Goal: Register for event/course

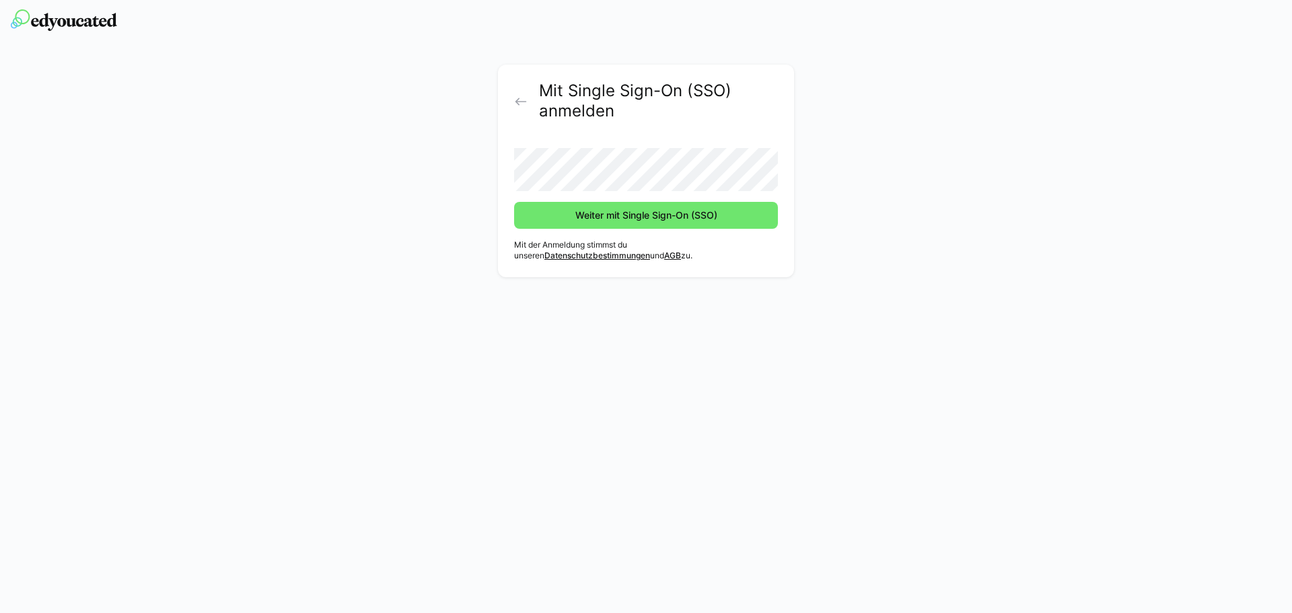
click at [514, 202] on button "Weiter mit Single Sign-On (SSO)" at bounding box center [646, 215] width 264 height 27
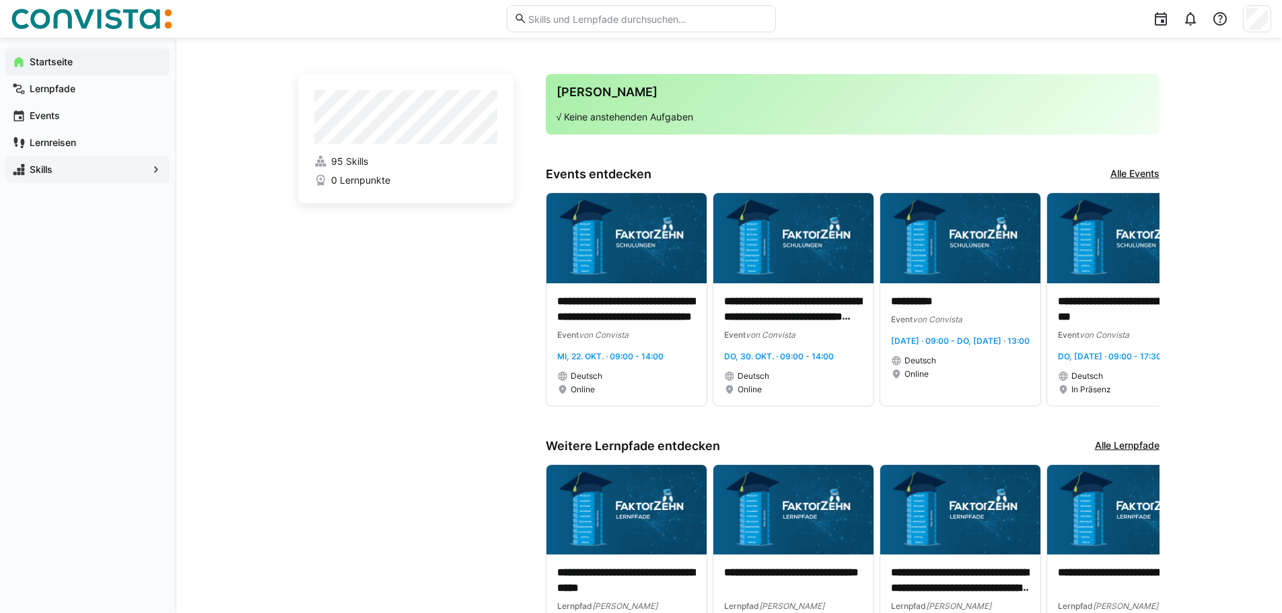
click at [114, 168] on span "Skills" at bounding box center [88, 169] width 120 height 13
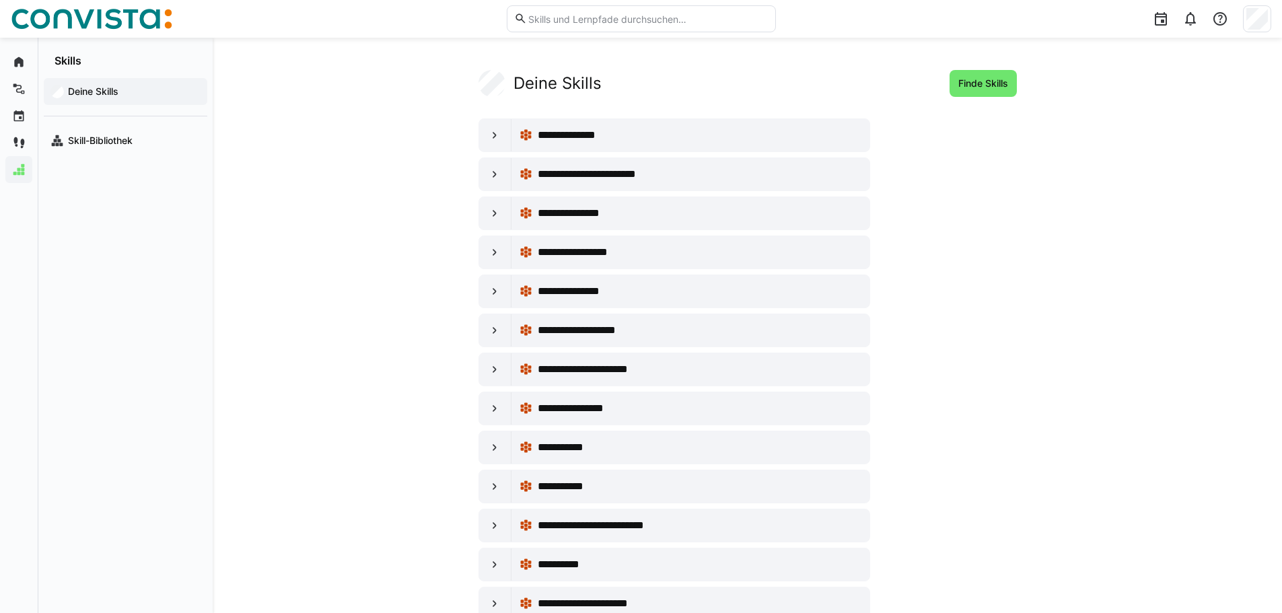
click at [627, 19] on input "text" at bounding box center [647, 19] width 241 height 12
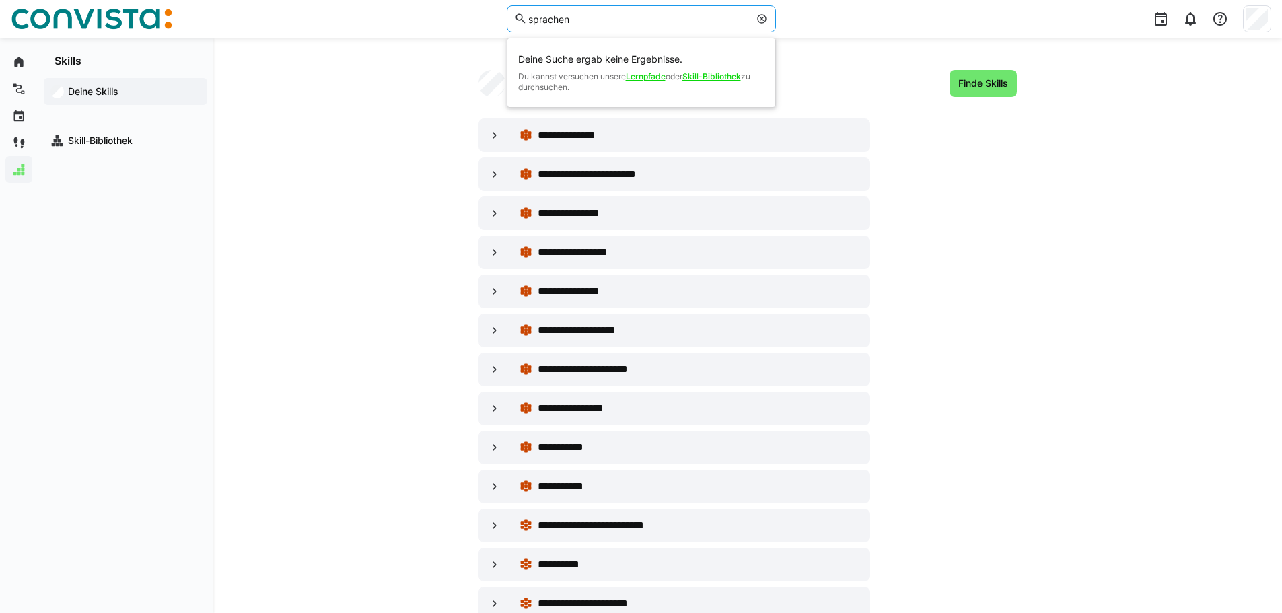
type input "sprachen"
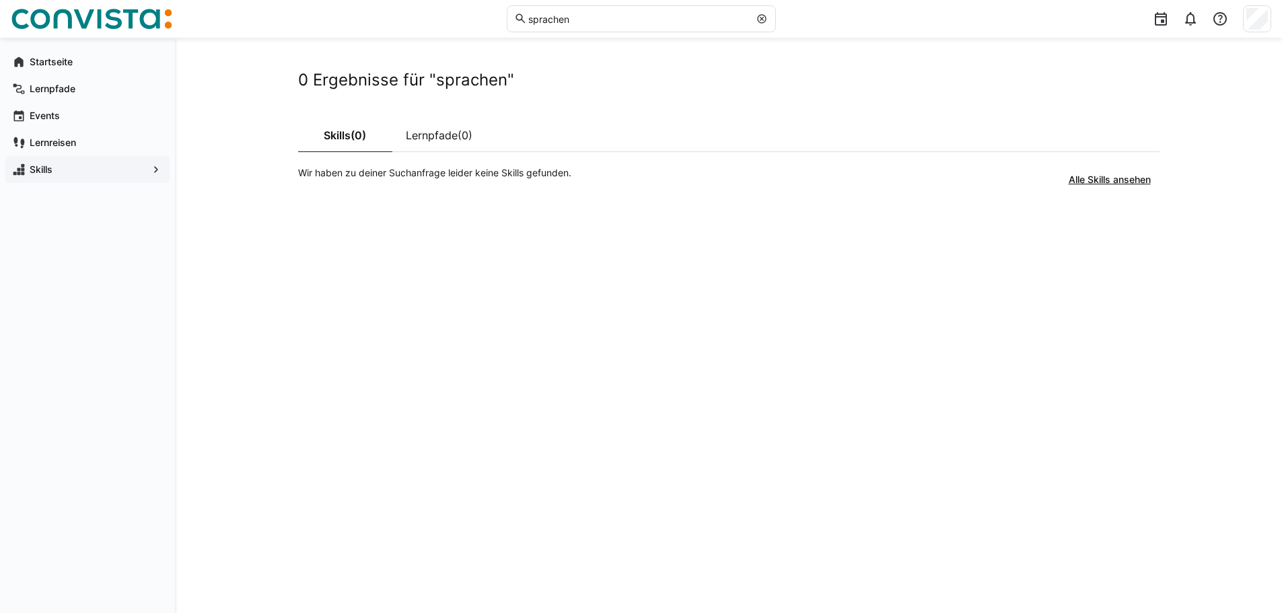
click at [761, 13] on eds-icon at bounding box center [761, 18] width 11 height 11
click at [32, 170] on span "Skills" at bounding box center [88, 169] width 120 height 13
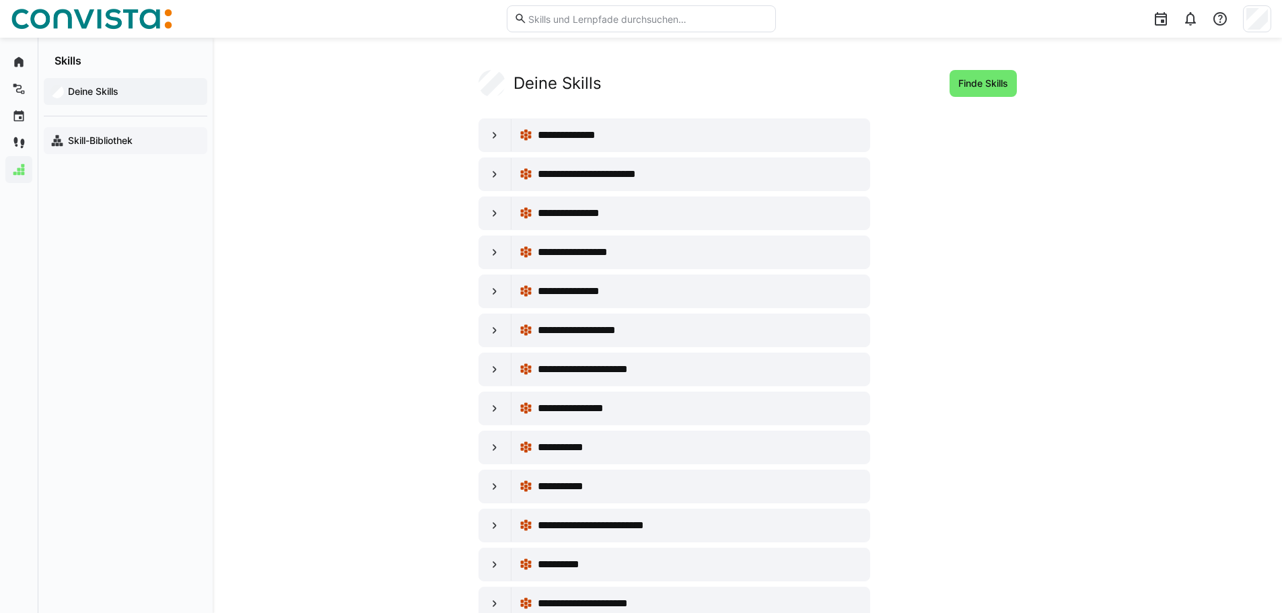
click at [111, 147] on div "Skill-Bibliothek" at bounding box center [126, 140] width 164 height 27
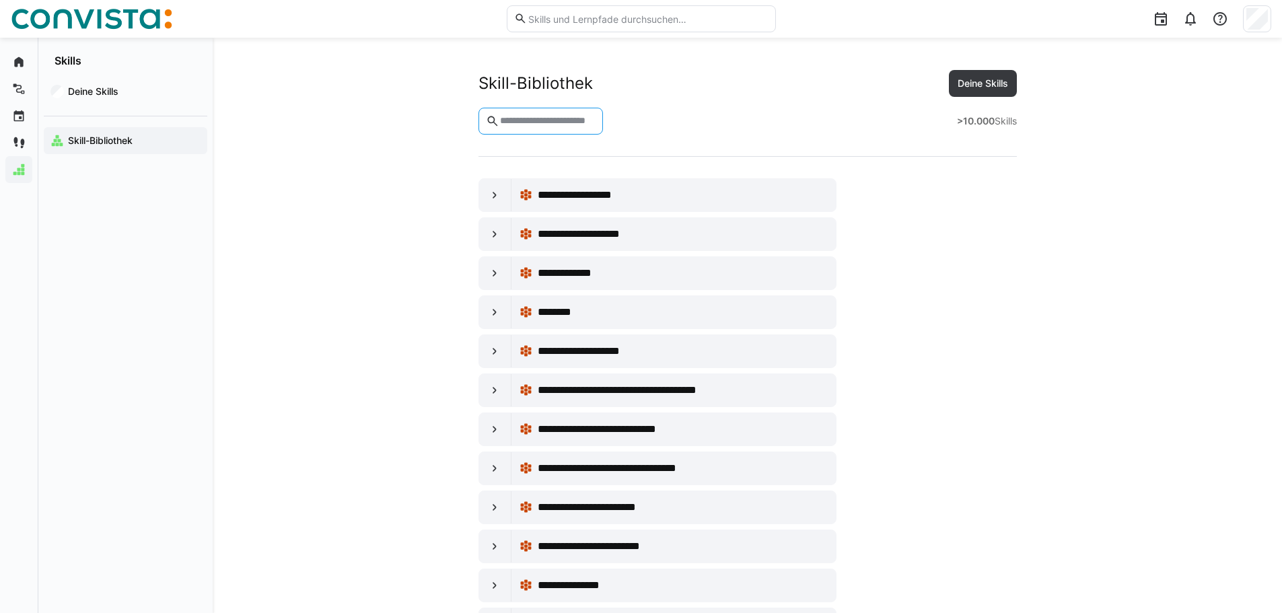
click at [542, 127] on input "text" at bounding box center [547, 121] width 97 height 12
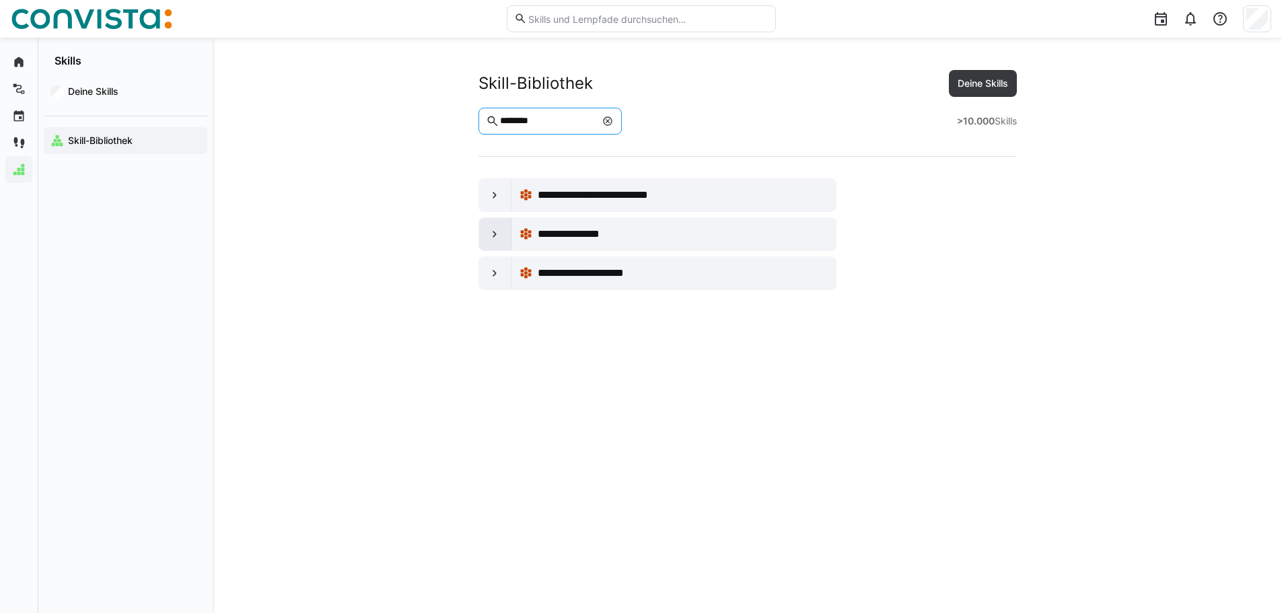
type input "********"
click at [497, 234] on eds-icon at bounding box center [494, 233] width 13 height 13
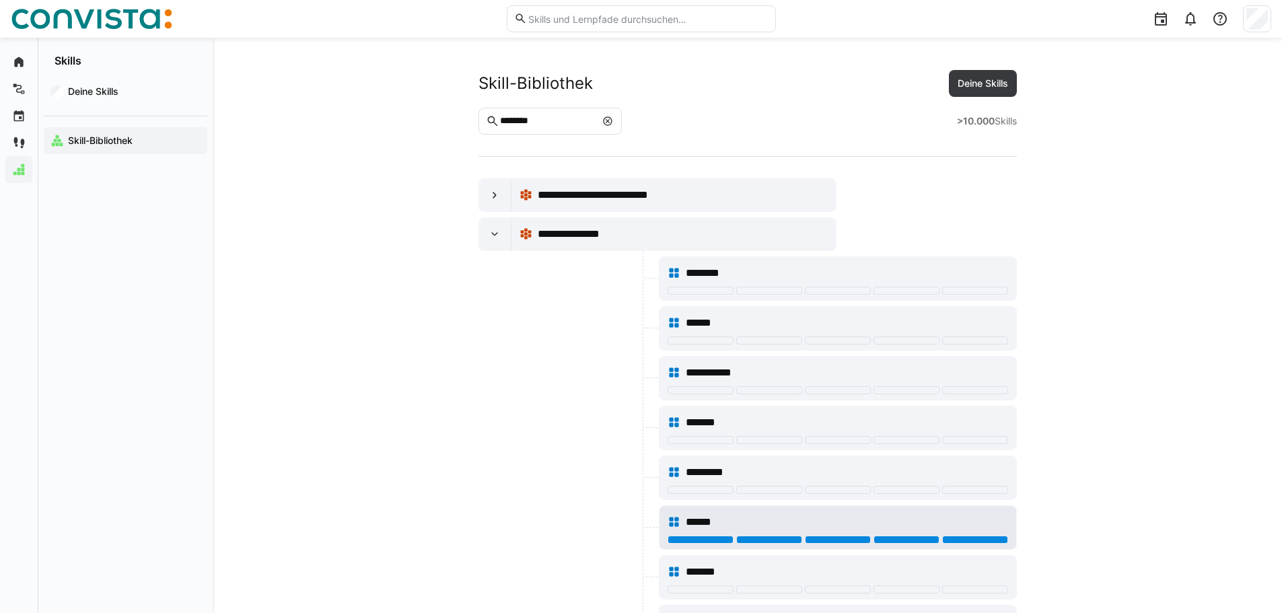
click at [981, 542] on div at bounding box center [975, 540] width 66 height 8
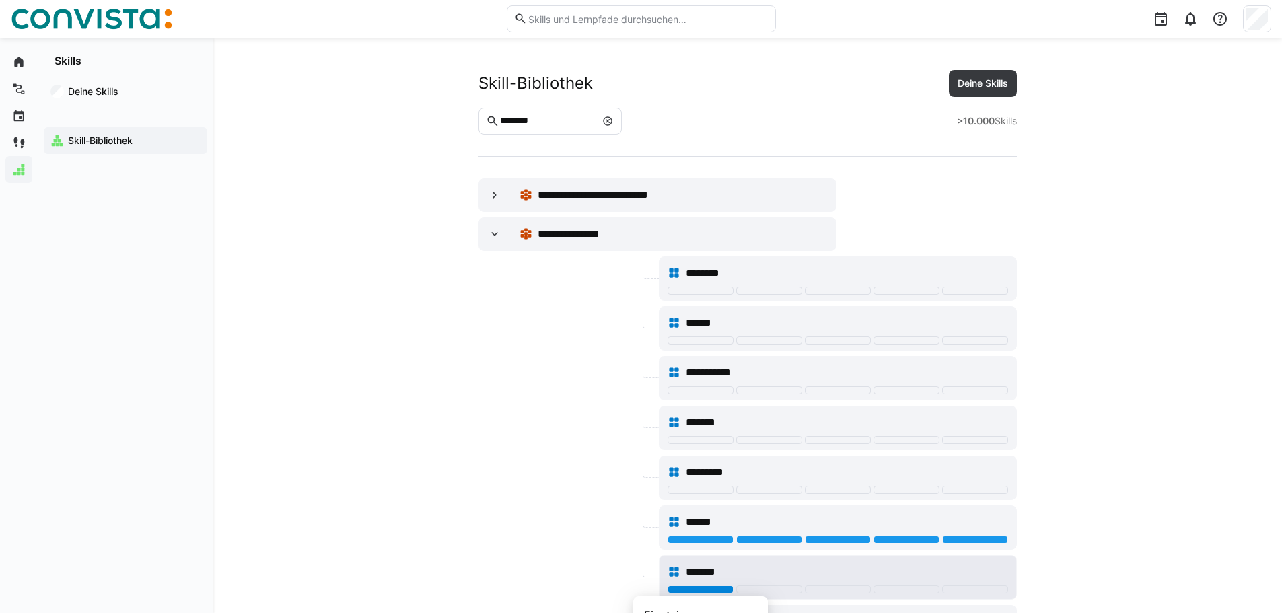
click at [723, 593] on div at bounding box center [701, 590] width 66 height 8
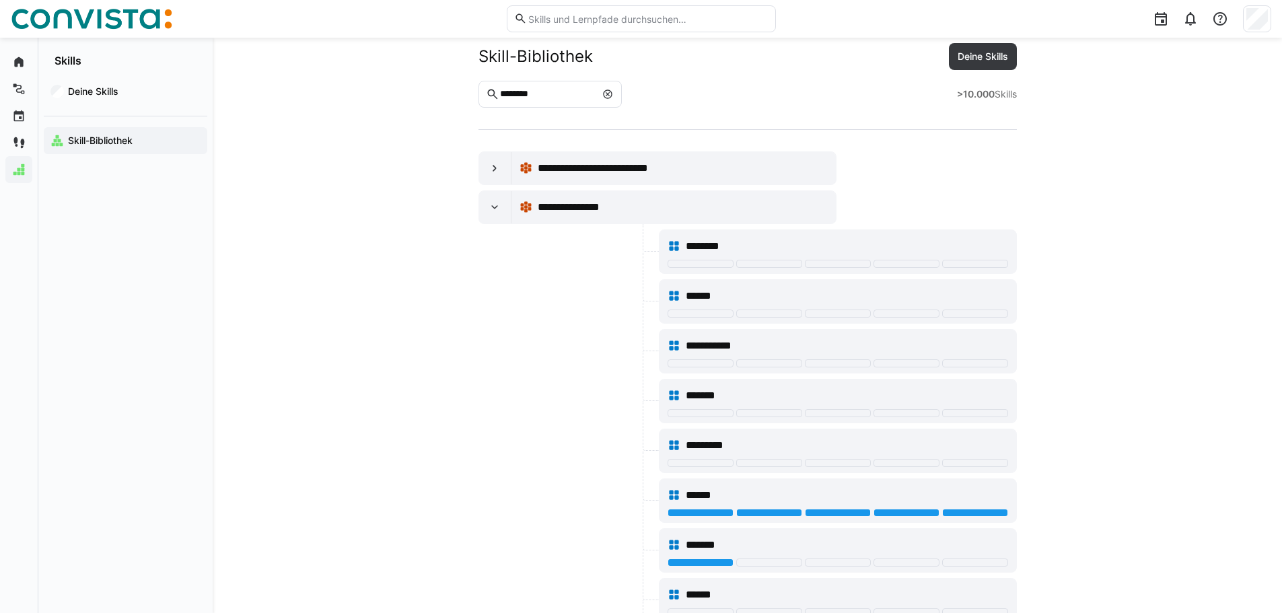
scroll to position [202, 0]
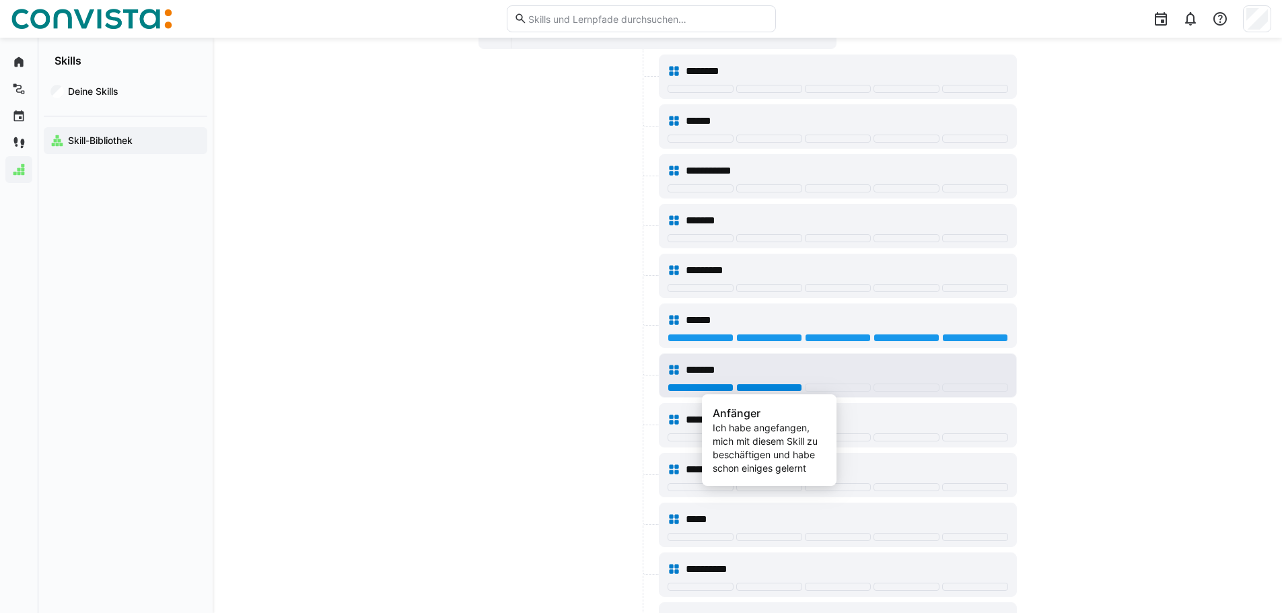
click at [769, 390] on div at bounding box center [769, 388] width 66 height 8
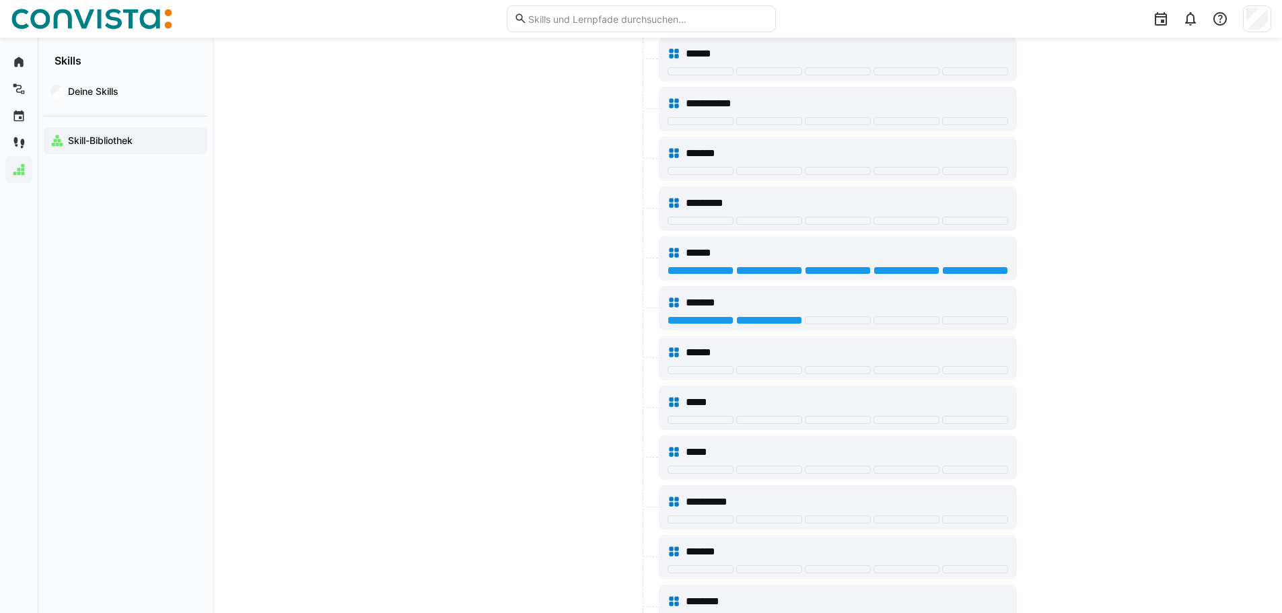
scroll to position [0, 0]
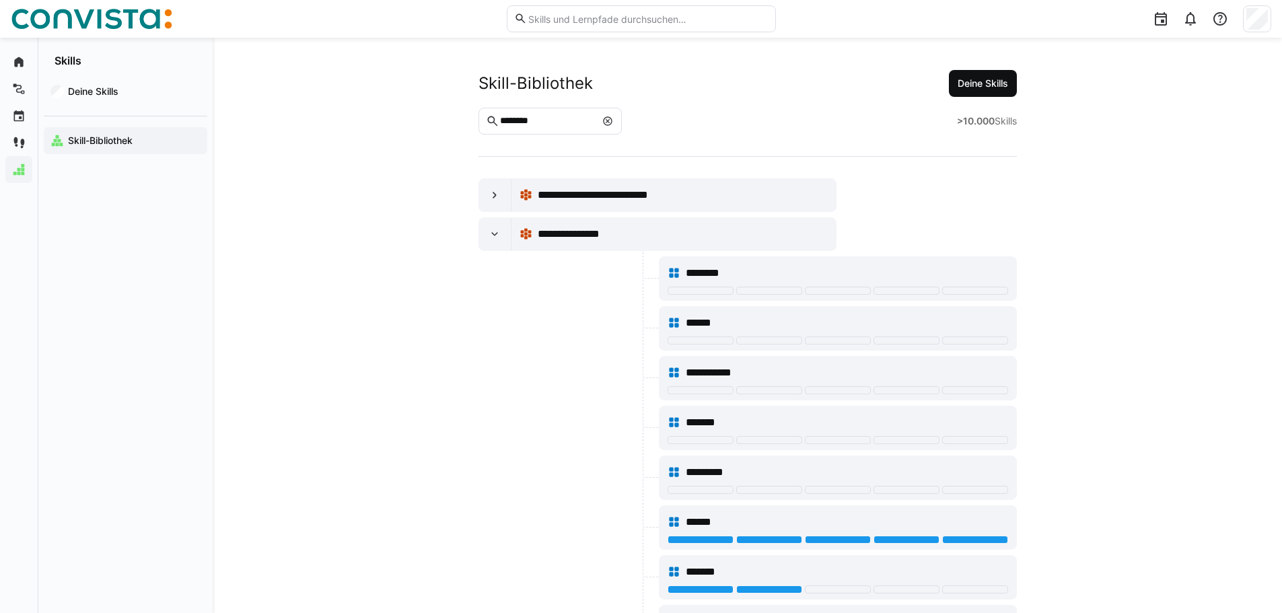
click at [971, 85] on span "Deine Skills" at bounding box center [983, 83] width 55 height 13
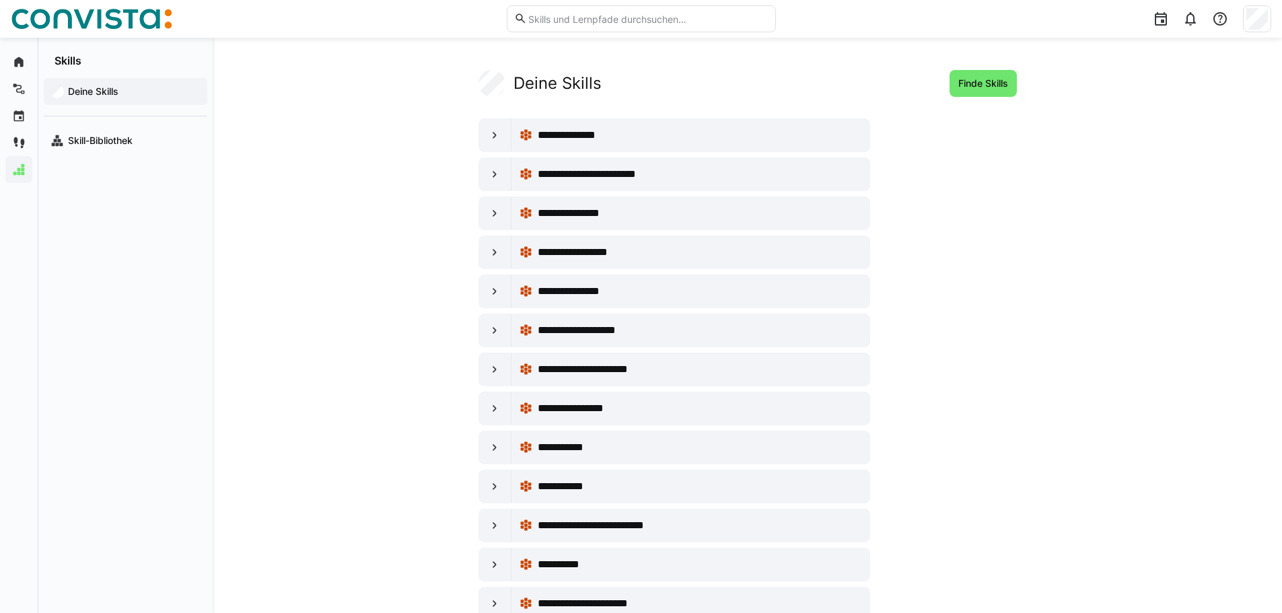
click at [0, 0] on app-navigation-label "Deine Skills" at bounding box center [0, 0] width 0 height 0
click at [571, 27] on eds-input at bounding box center [641, 18] width 269 height 27
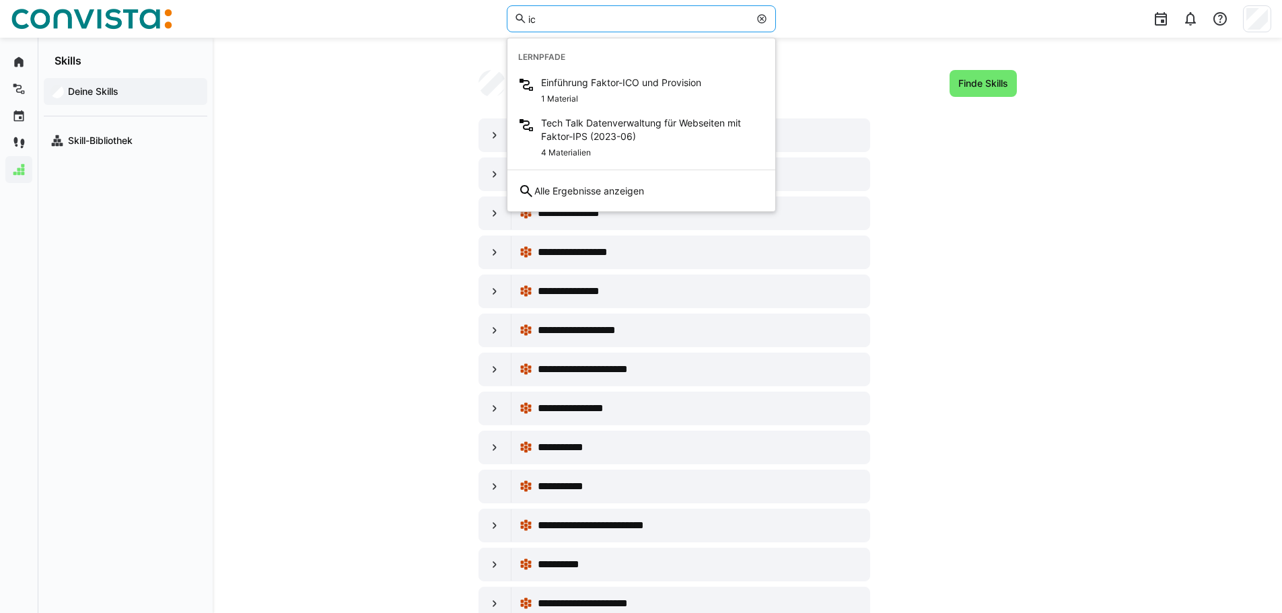
type input "i"
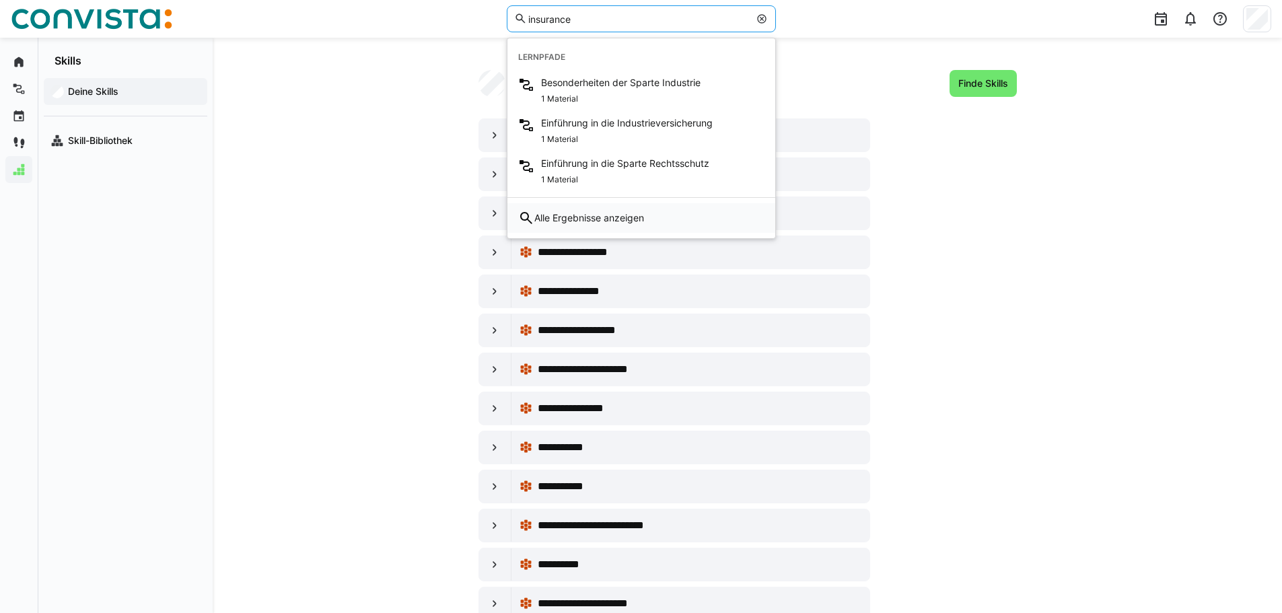
type input "insurance"
click at [602, 219] on span "Alle Ergebnisse anzeigen" at bounding box center [589, 217] width 110 height 13
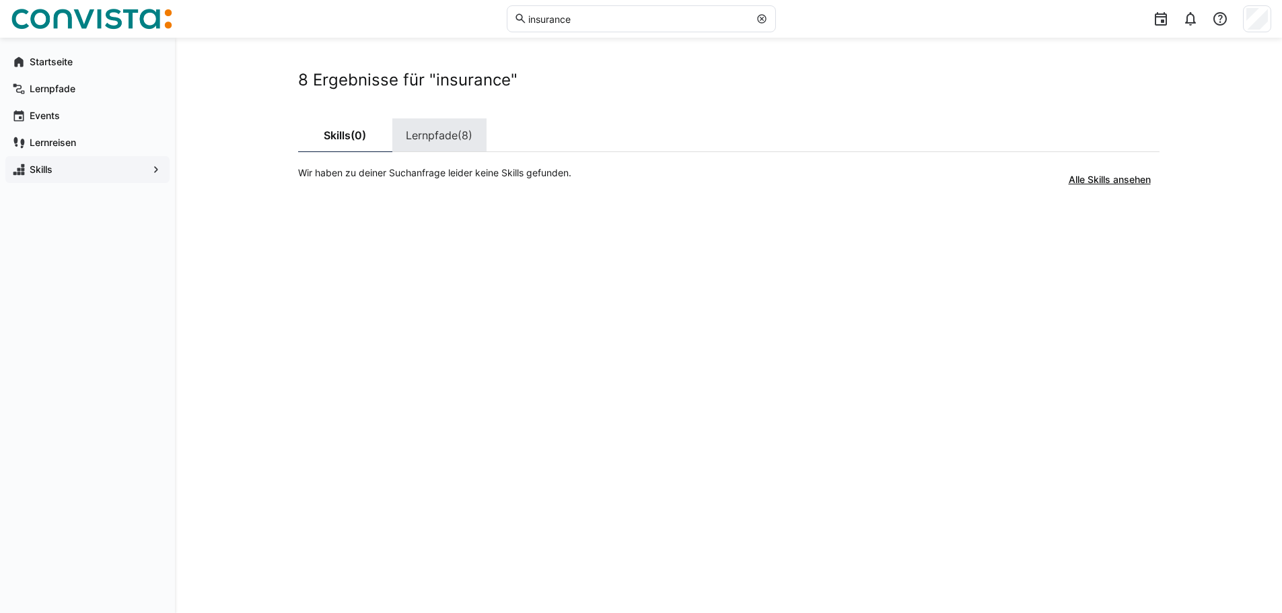
click at [448, 139] on link "Lernpfade (8)" at bounding box center [439, 135] width 94 height 34
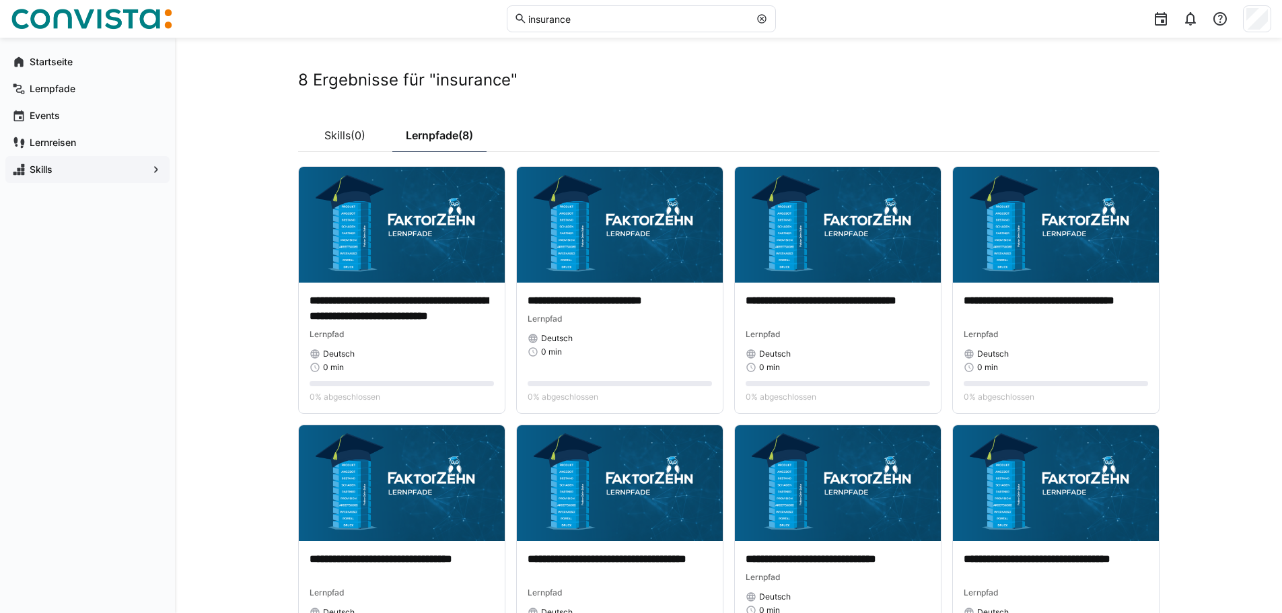
click at [0, 0] on app-navigation-label "Skills" at bounding box center [0, 0] width 0 height 0
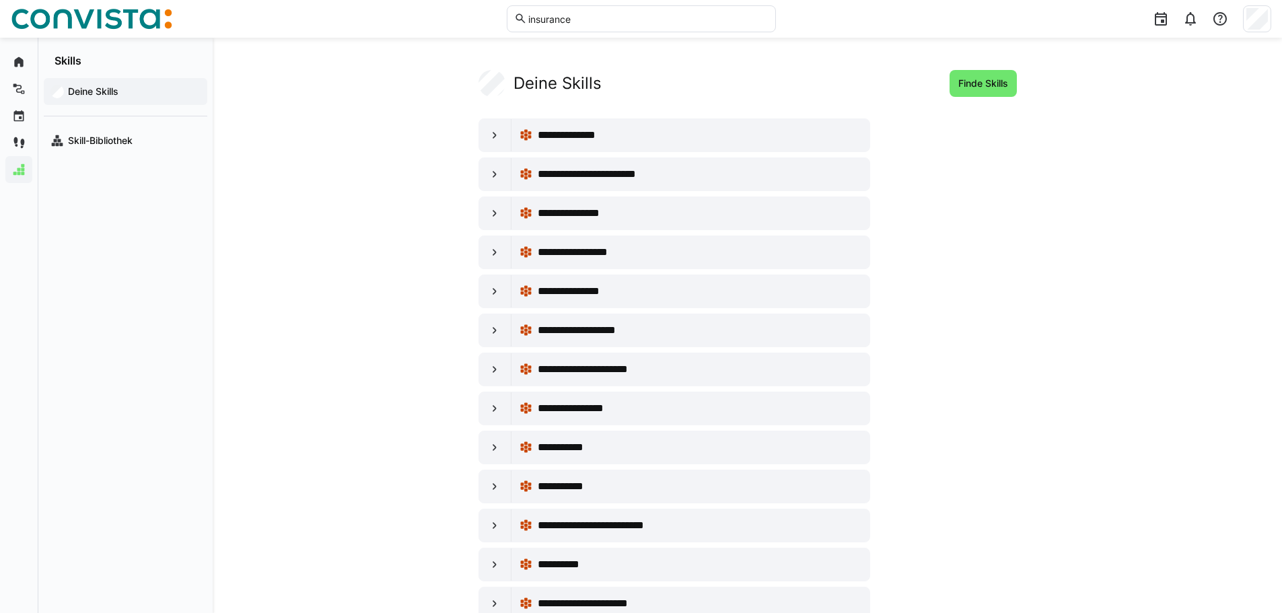
click at [481, 97] on div "**********" at bounding box center [748, 618] width 538 height 1097
click at [101, 85] on span "Deine Skills" at bounding box center [133, 91] width 135 height 13
click at [22, 58] on eds-icon at bounding box center [18, 61] width 13 height 13
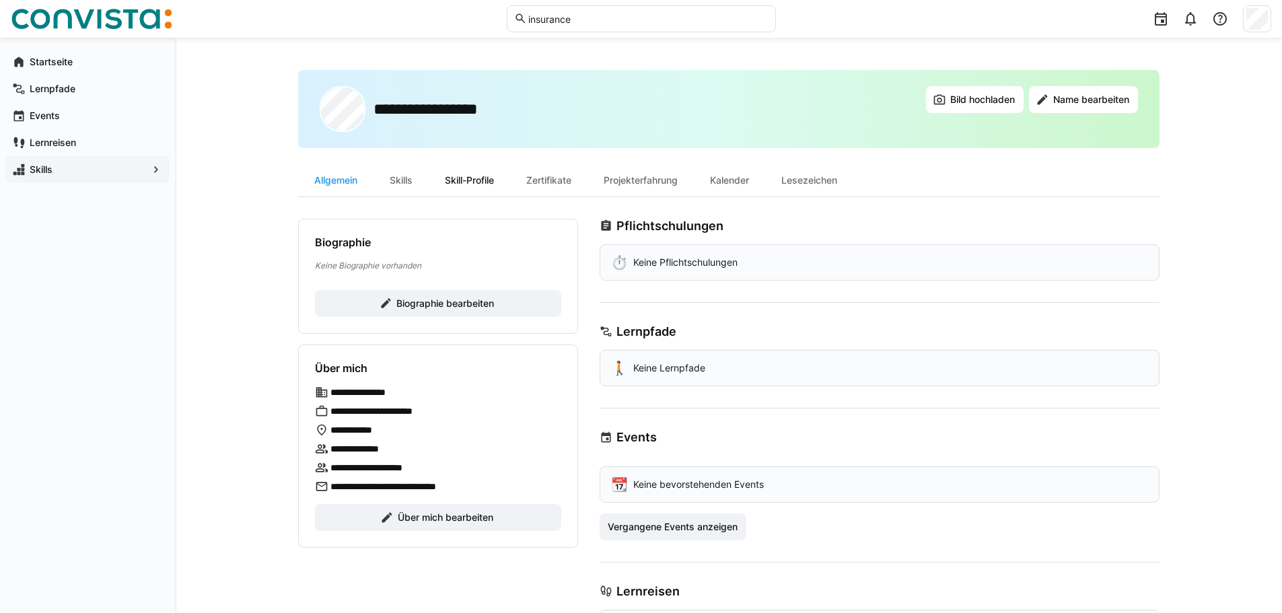
click at [453, 178] on div "Skill-Profile" at bounding box center [469, 180] width 81 height 32
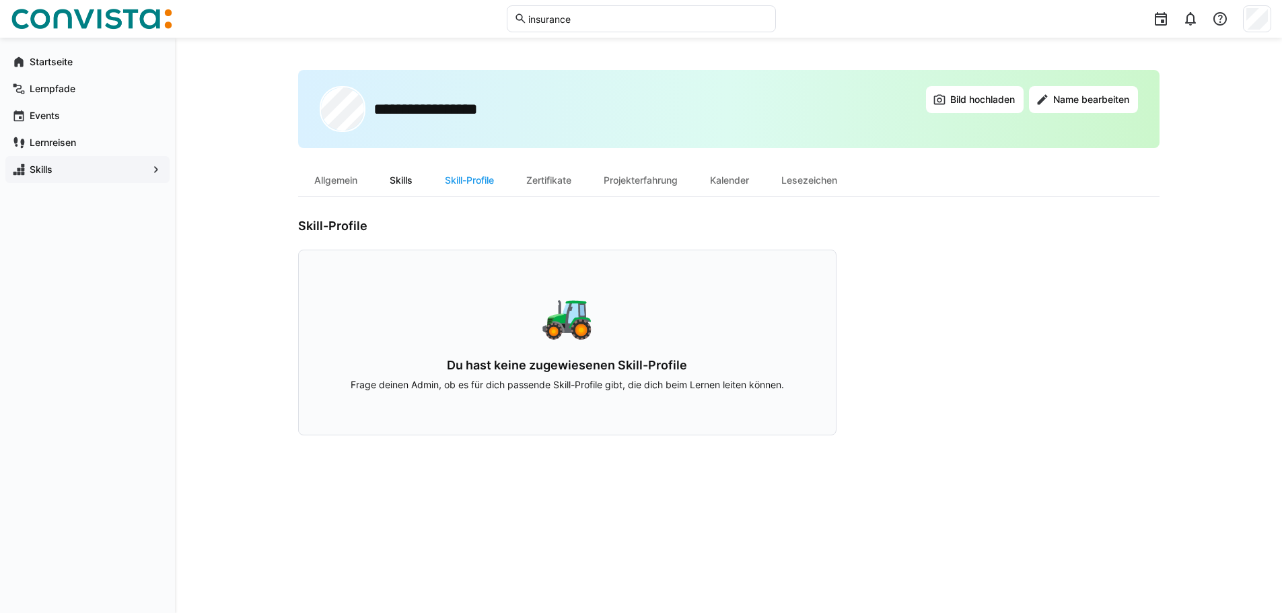
click at [406, 182] on div "Skills" at bounding box center [401, 180] width 55 height 32
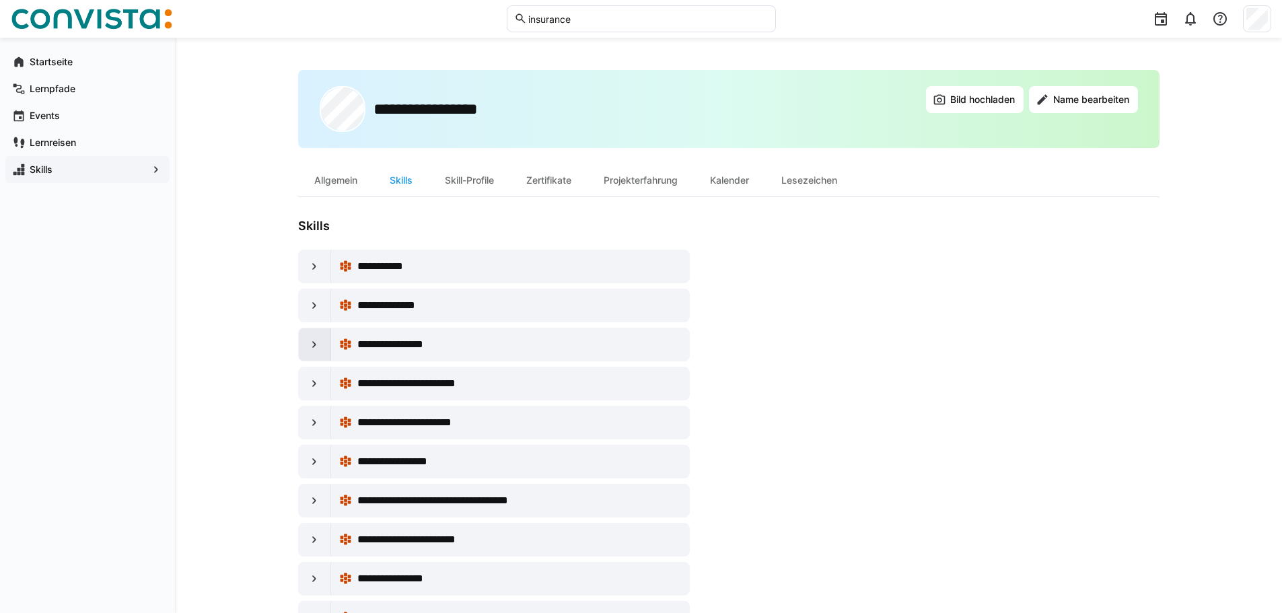
click at [318, 341] on eds-icon at bounding box center [314, 344] width 13 height 13
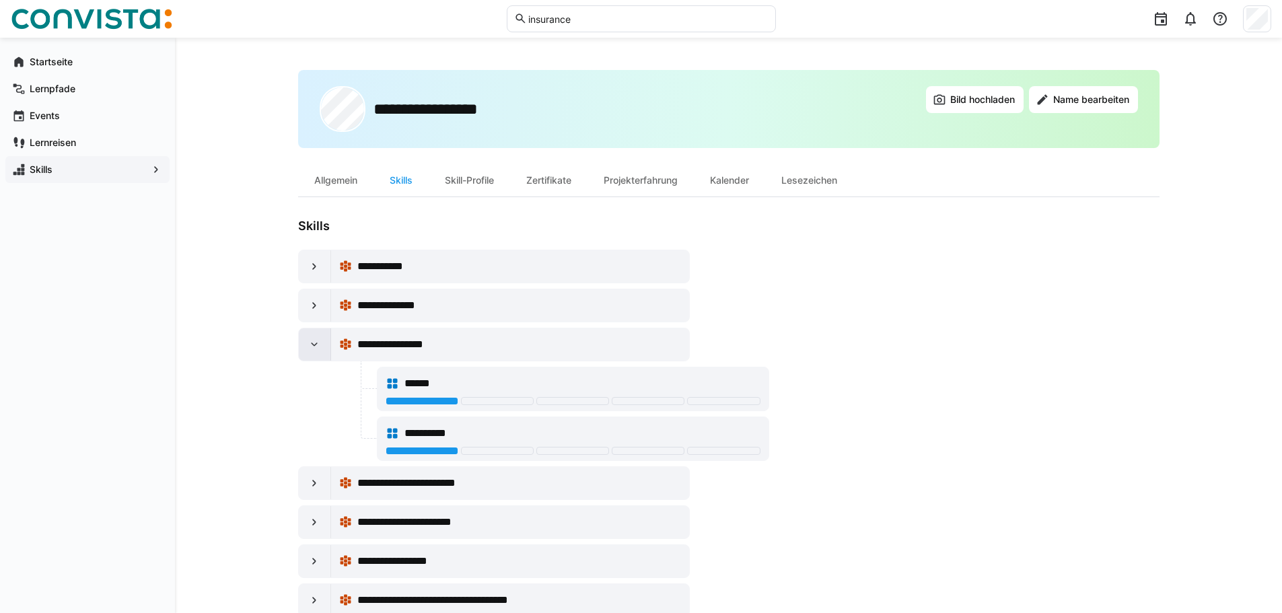
click at [324, 340] on div at bounding box center [315, 344] width 32 height 32
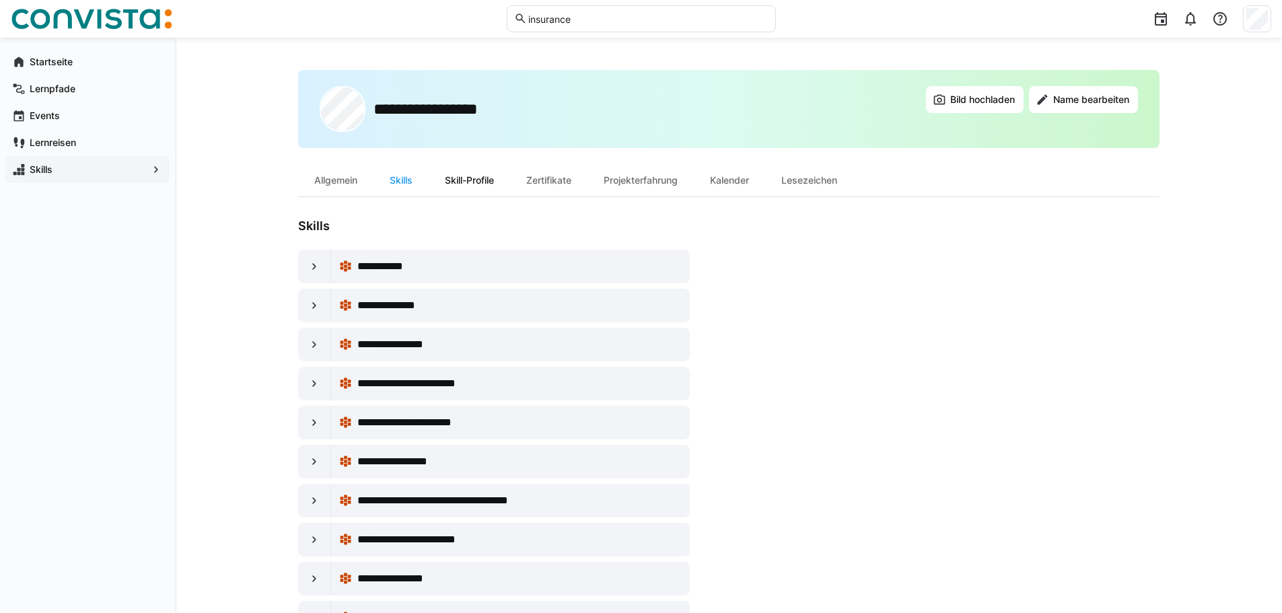
click at [495, 176] on div "Skill-Profile" at bounding box center [469, 180] width 81 height 32
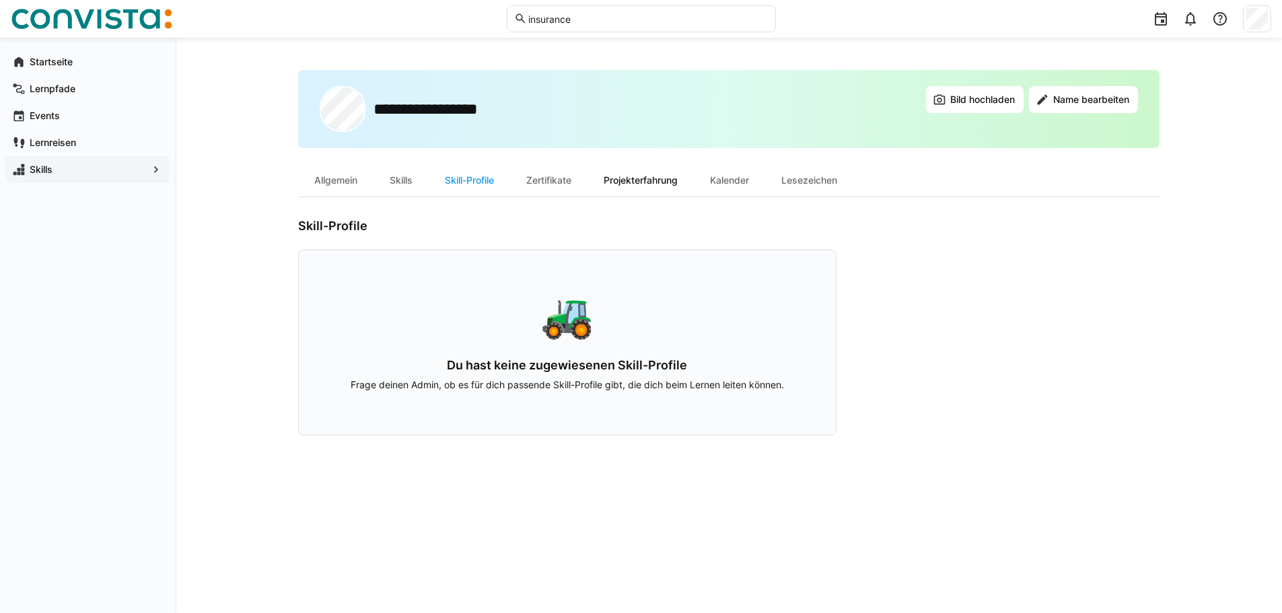
click at [625, 179] on div "Projekterfahrung" at bounding box center [641, 180] width 106 height 32
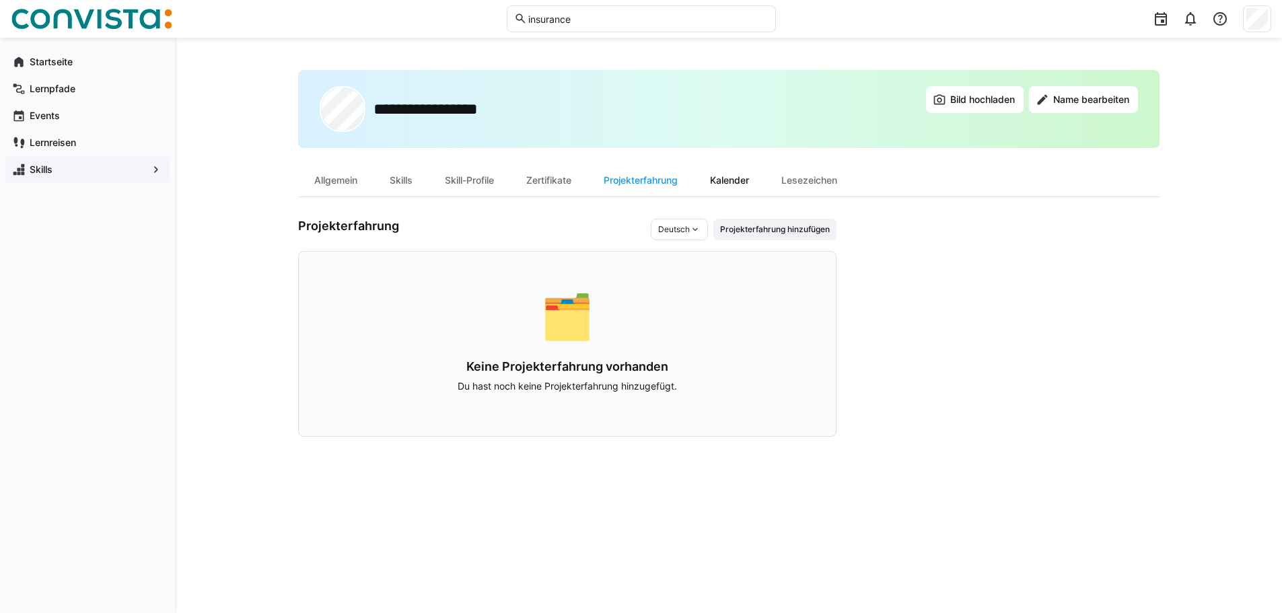
click at [745, 180] on div "Kalender" at bounding box center [729, 180] width 71 height 32
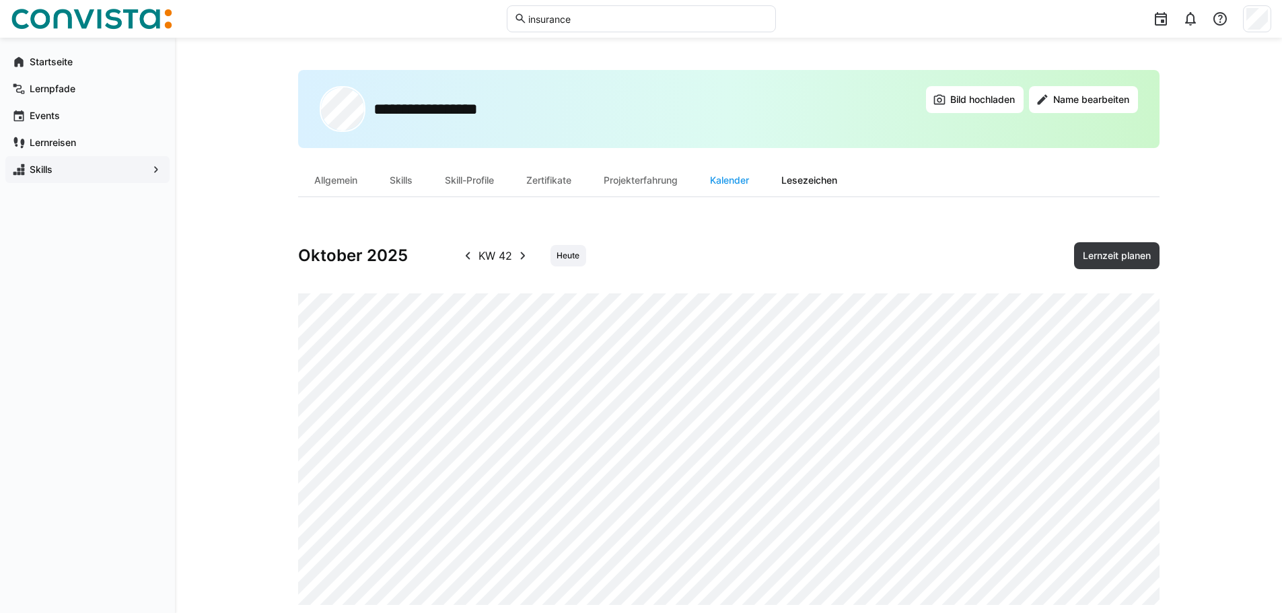
click at [821, 186] on div "Lesezeichen" at bounding box center [809, 180] width 88 height 32
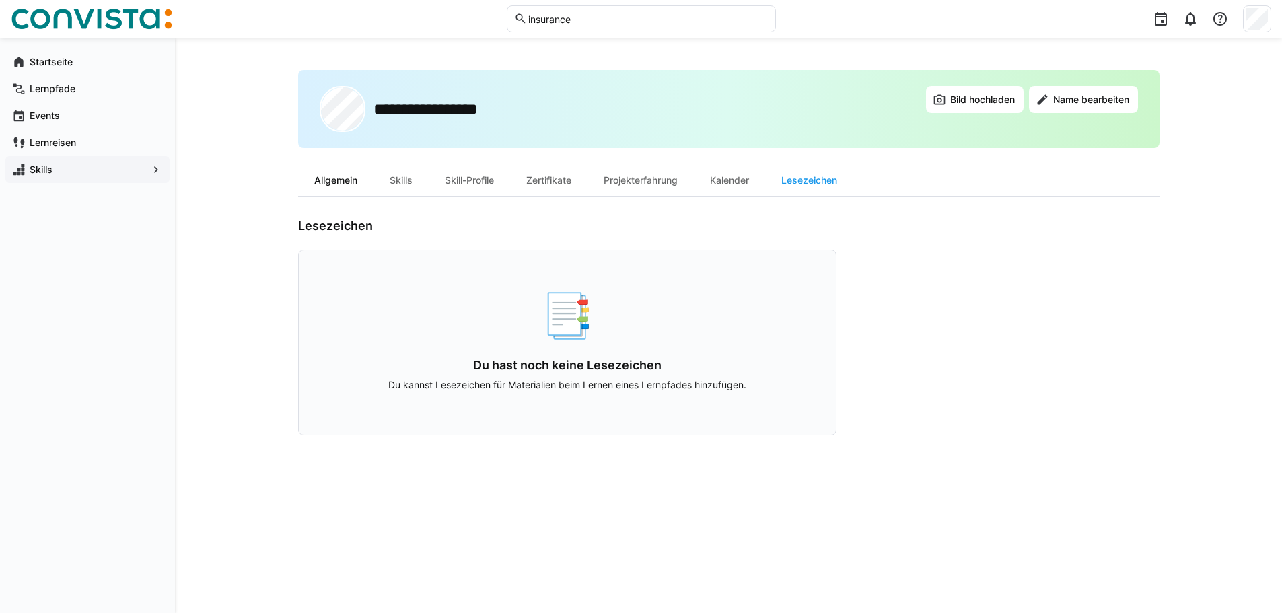
click at [333, 184] on div "Allgemein" at bounding box center [335, 180] width 75 height 32
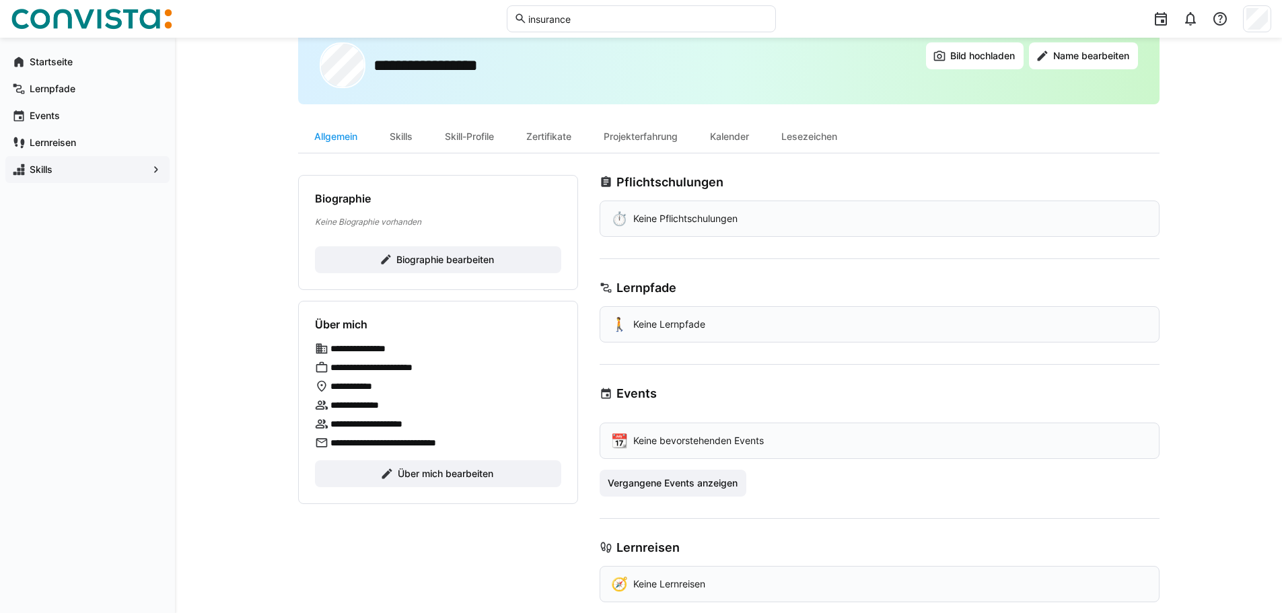
scroll to position [65, 0]
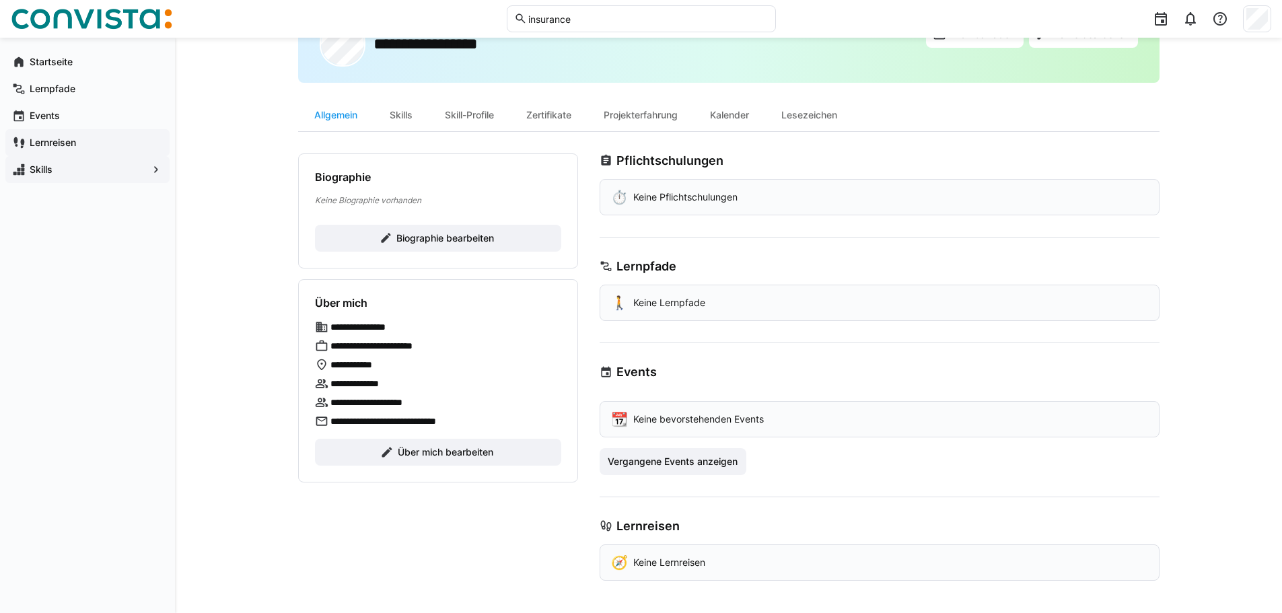
click at [0, 0] on app-navigation-label "Lernreisen" at bounding box center [0, 0] width 0 height 0
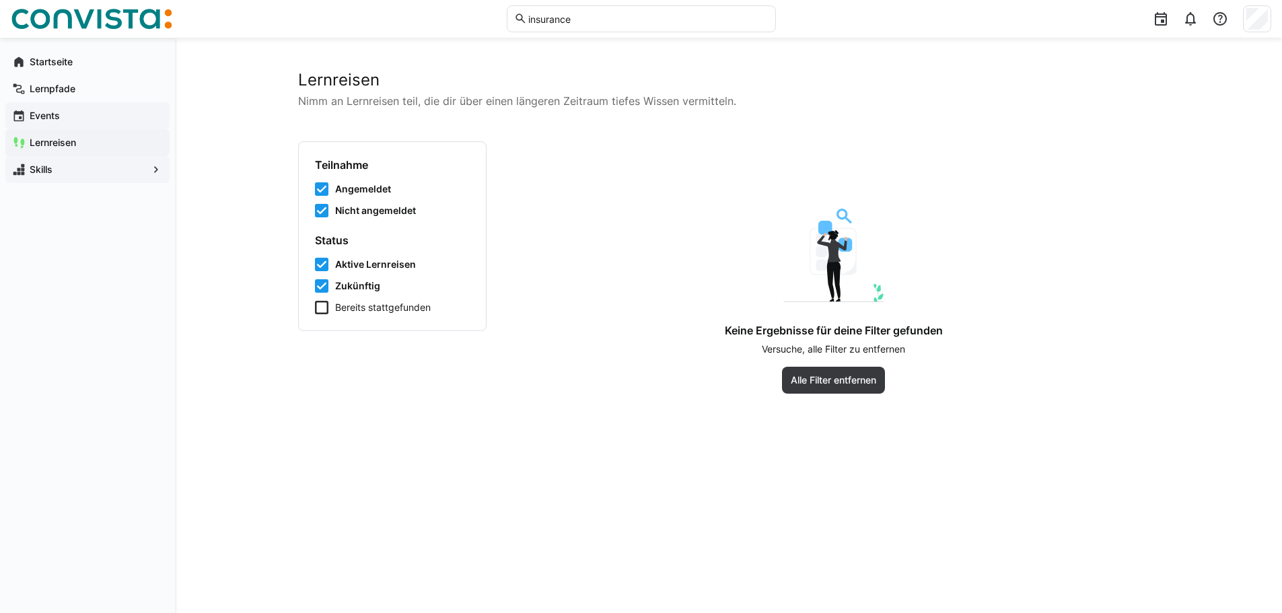
click at [0, 0] on app-navigation-label "Events" at bounding box center [0, 0] width 0 height 0
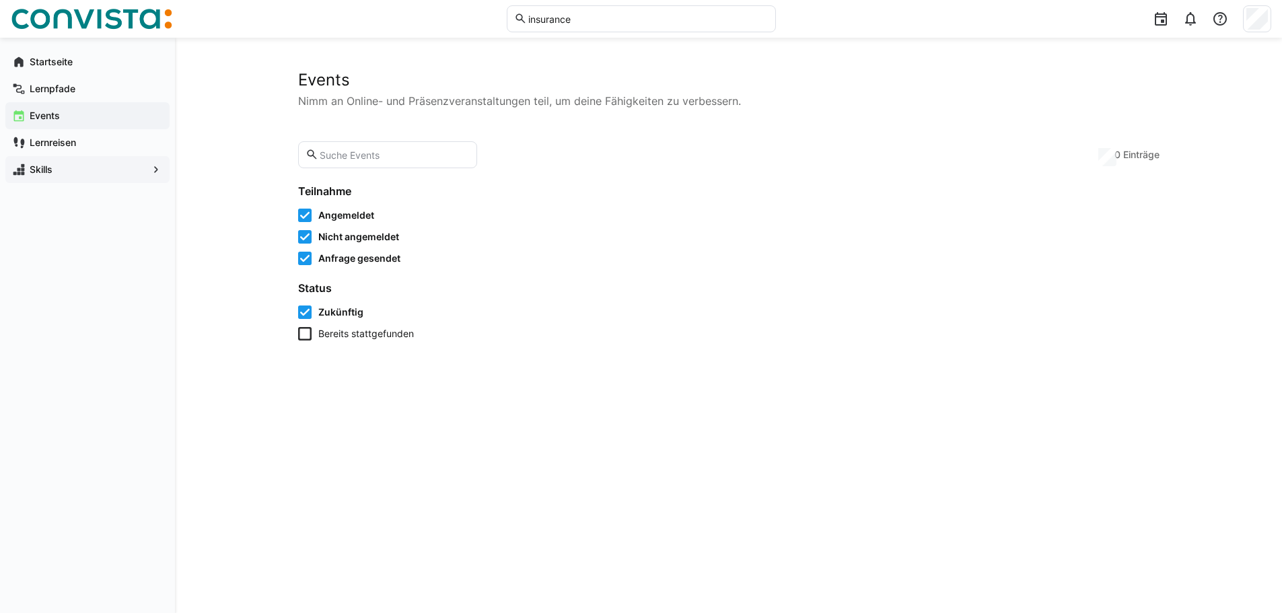
click at [386, 154] on input "text" at bounding box center [393, 155] width 151 height 12
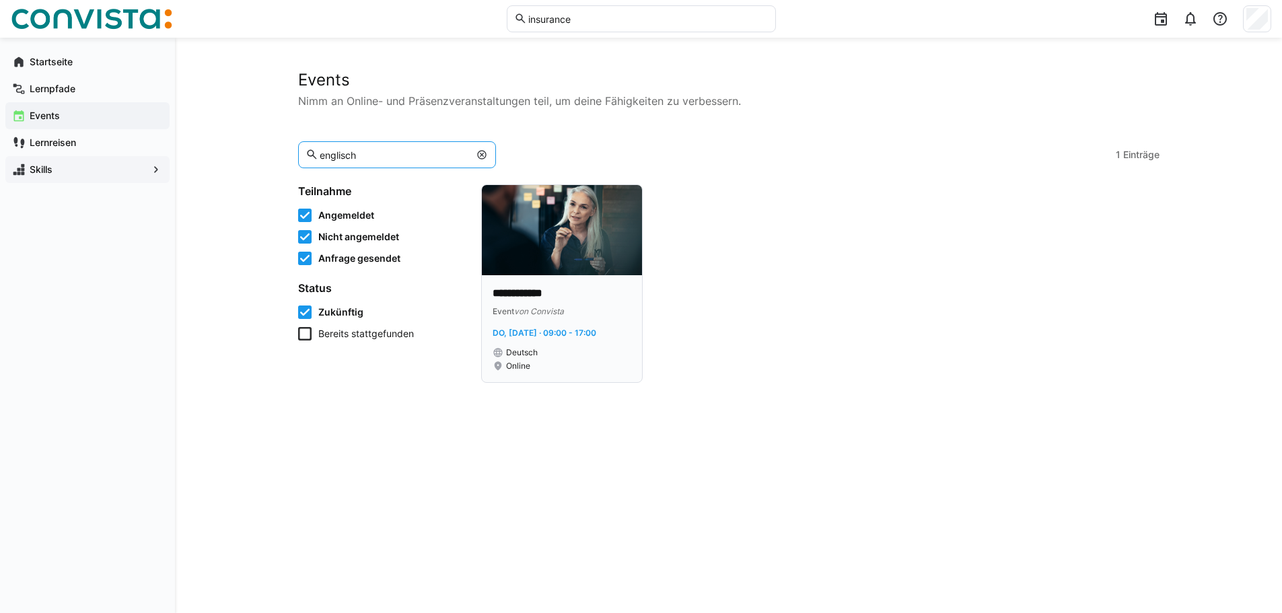
type input "englisch"
click at [575, 345] on div "**********" at bounding box center [562, 328] width 139 height 85
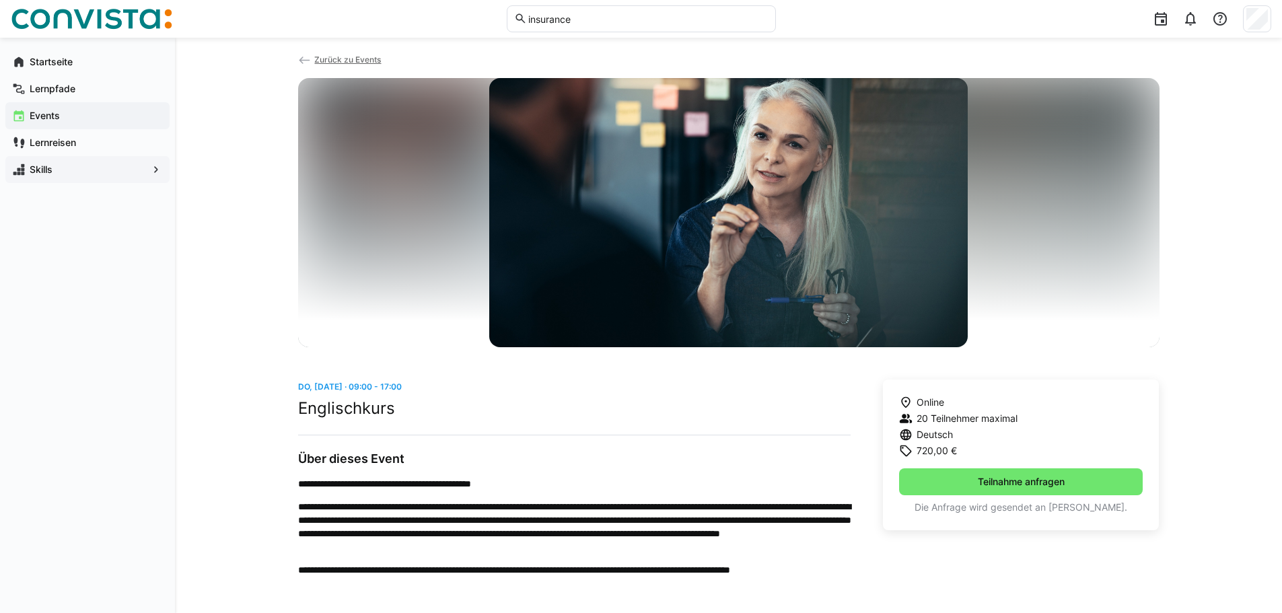
scroll to position [27, 0]
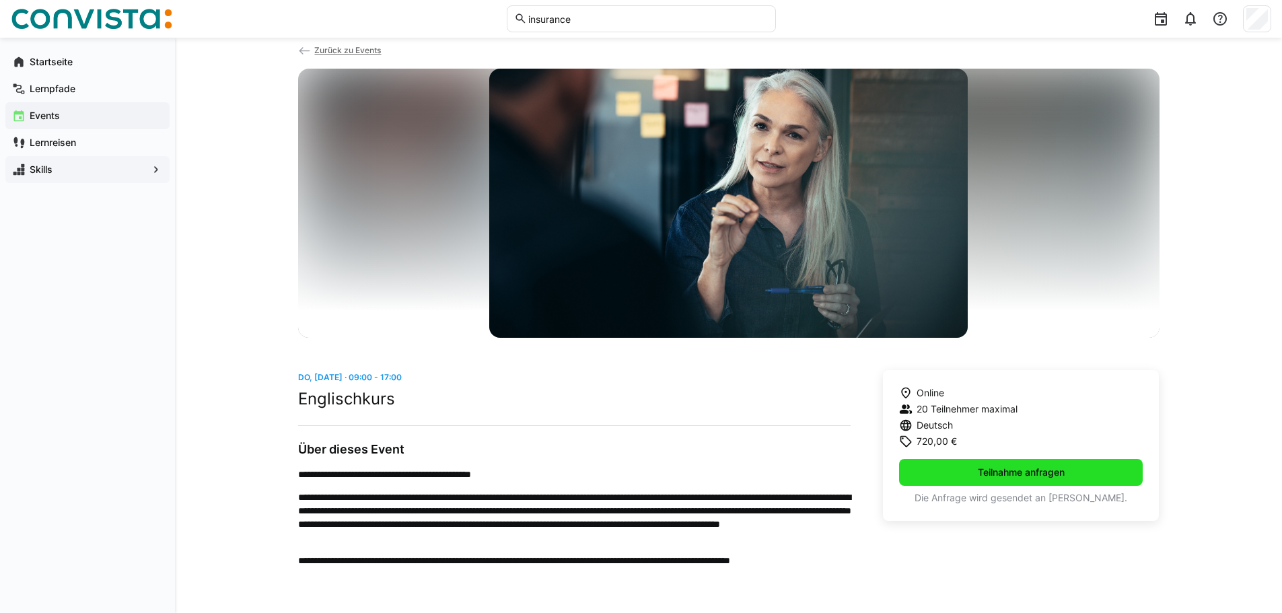
click at [1054, 470] on span "Teilnahme anfragen" at bounding box center [1021, 472] width 91 height 13
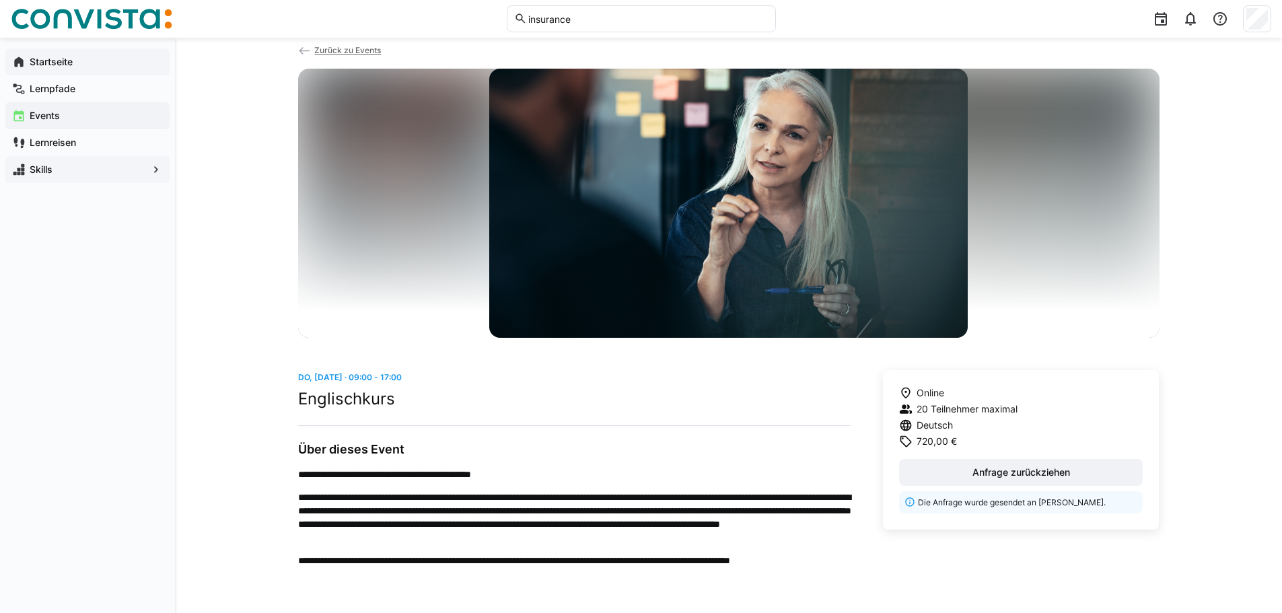
click at [45, 49] on div "Startseite" at bounding box center [87, 61] width 164 height 27
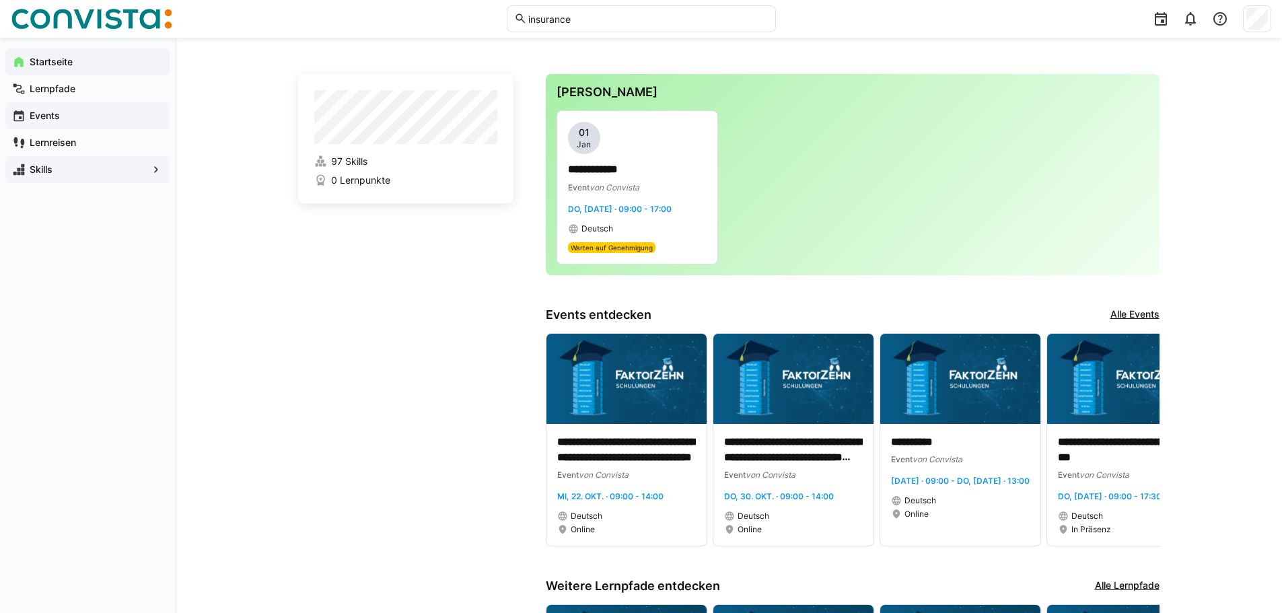
click at [65, 120] on span "Events" at bounding box center [95, 115] width 135 height 13
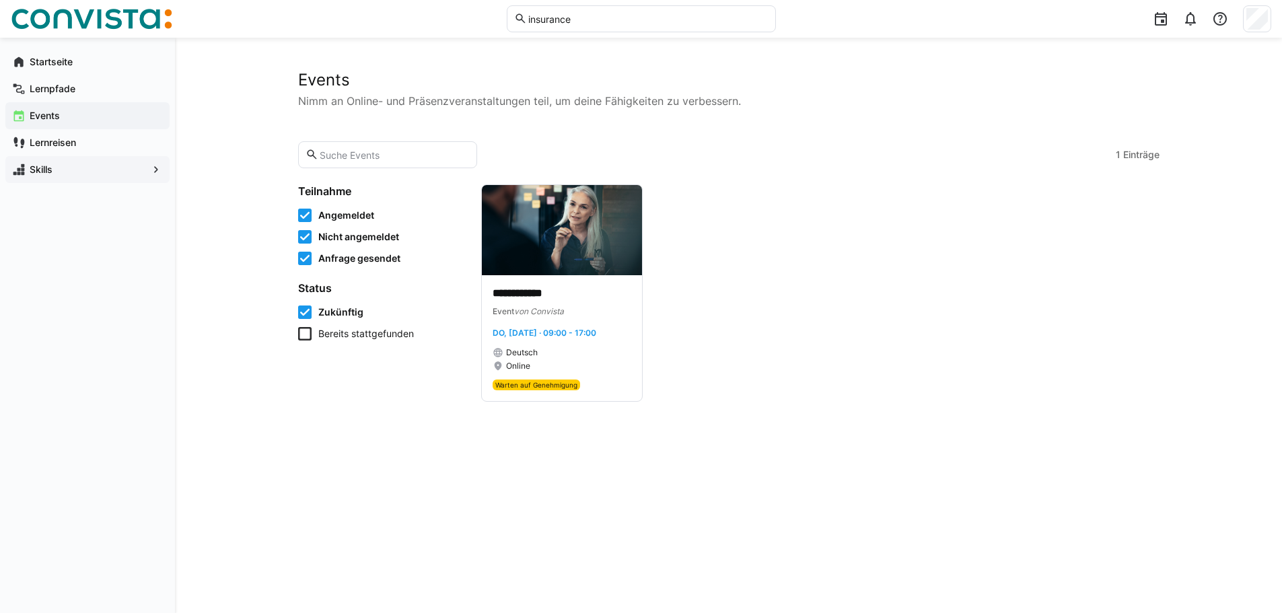
click at [334, 155] on input "text" at bounding box center [393, 155] width 151 height 12
type input "safe"
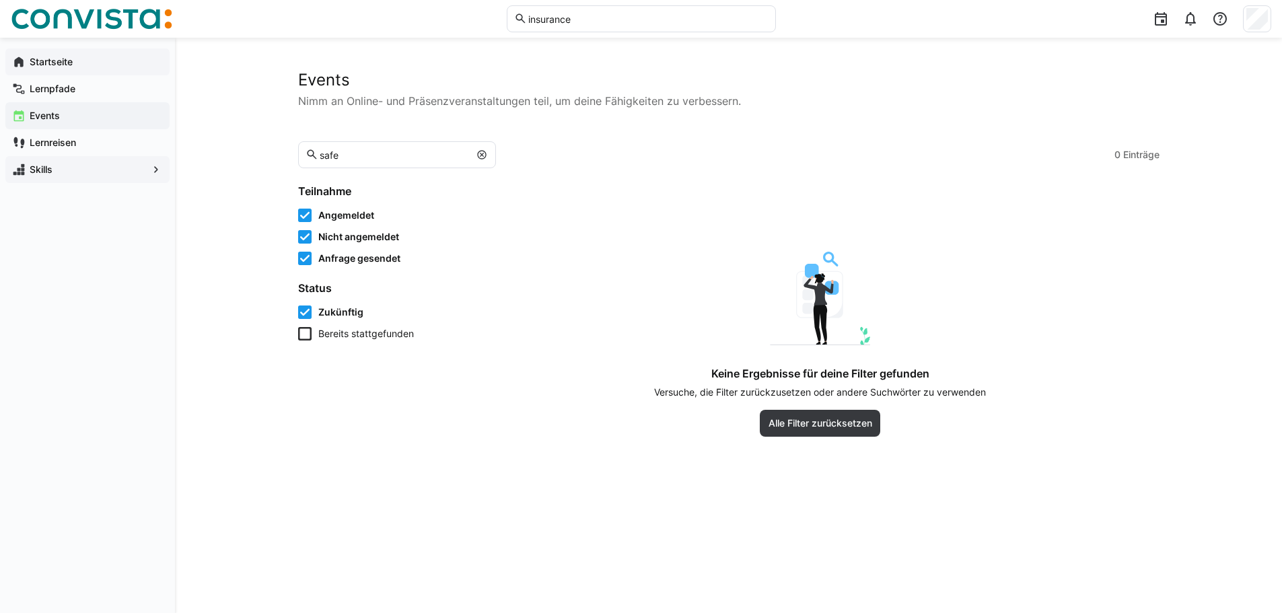
click at [0, 0] on app-navigation-label "Startseite" at bounding box center [0, 0] width 0 height 0
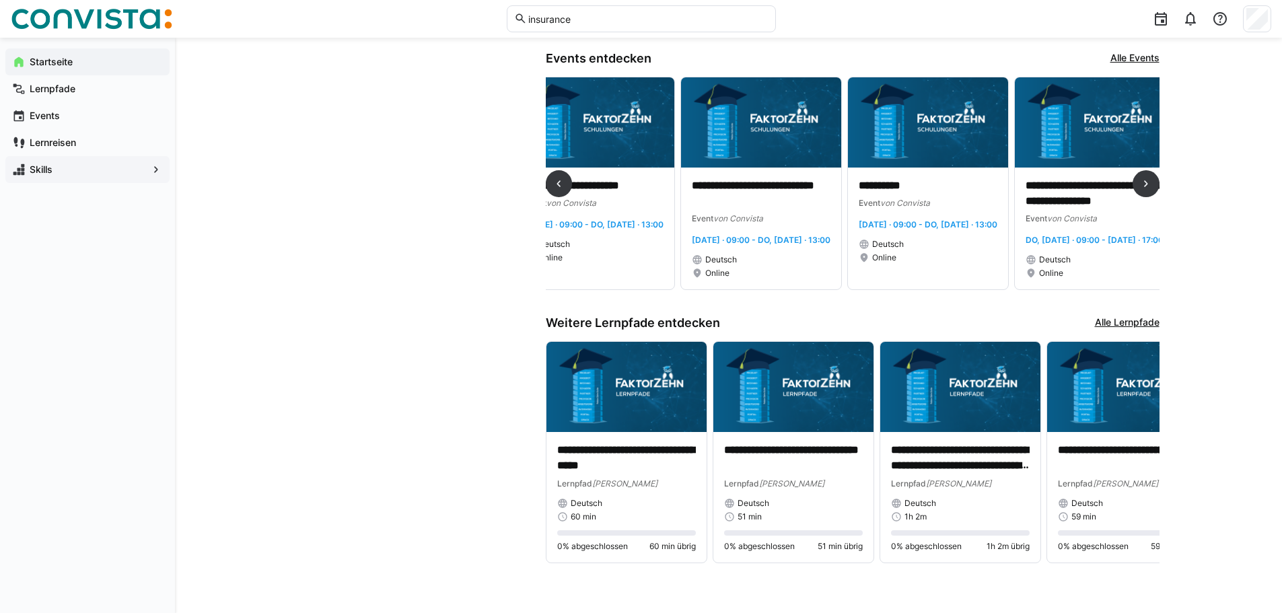
scroll to position [0, 1053]
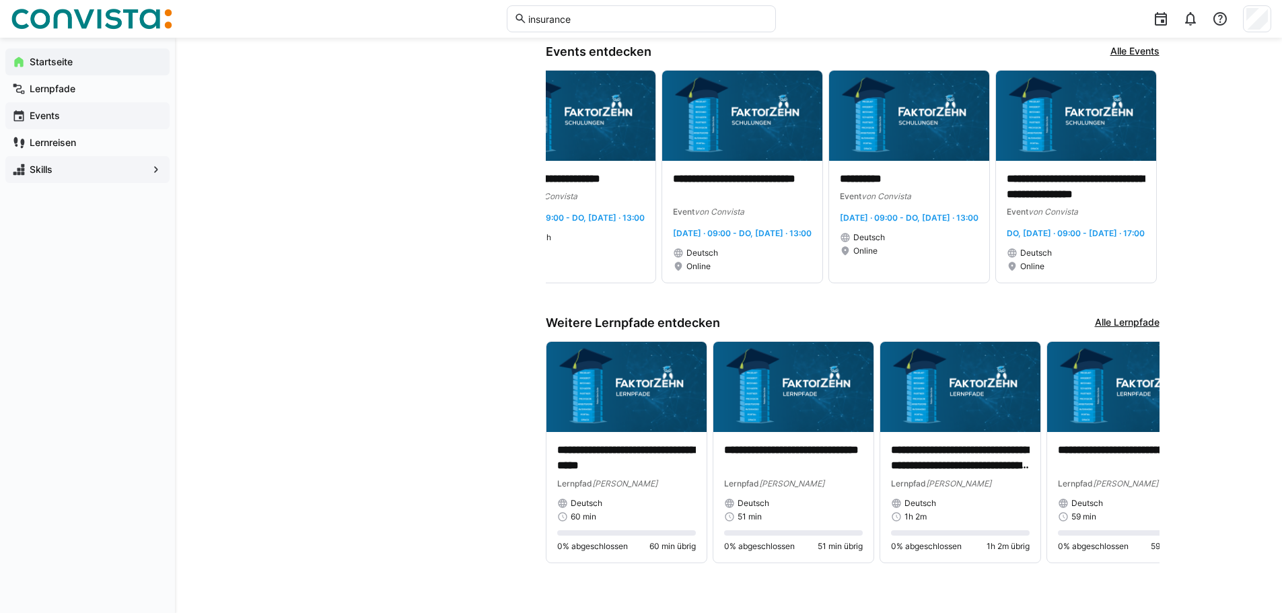
click at [87, 119] on span "Events" at bounding box center [95, 115] width 135 height 13
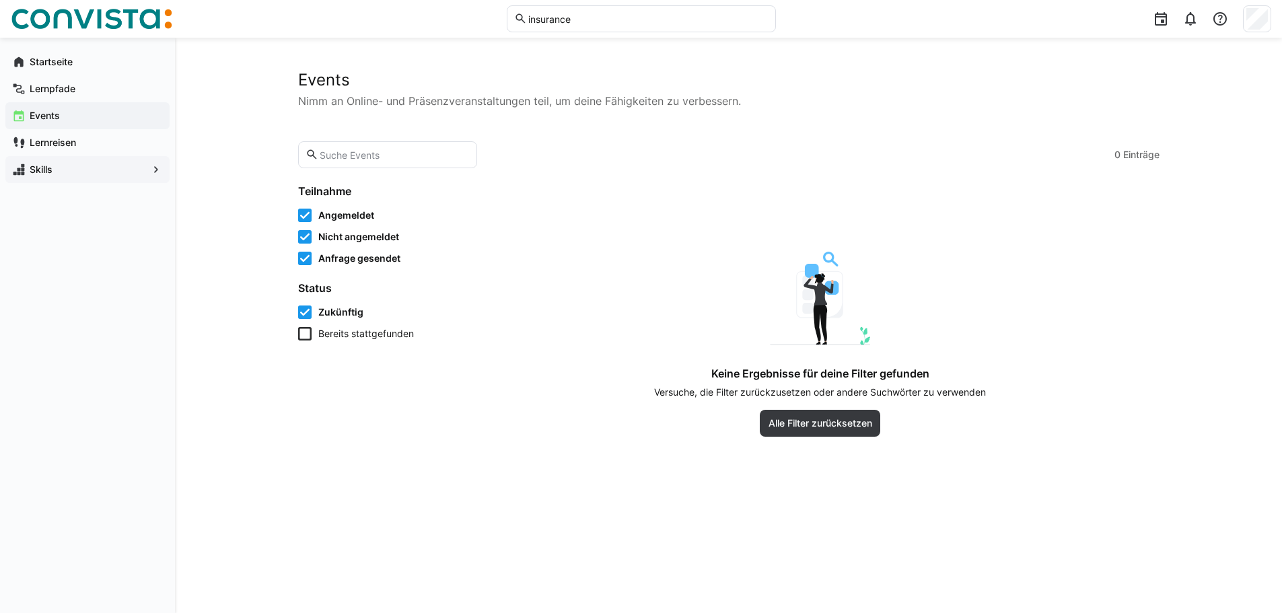
click at [387, 160] on input "text" at bounding box center [393, 155] width 151 height 12
type input "saf"
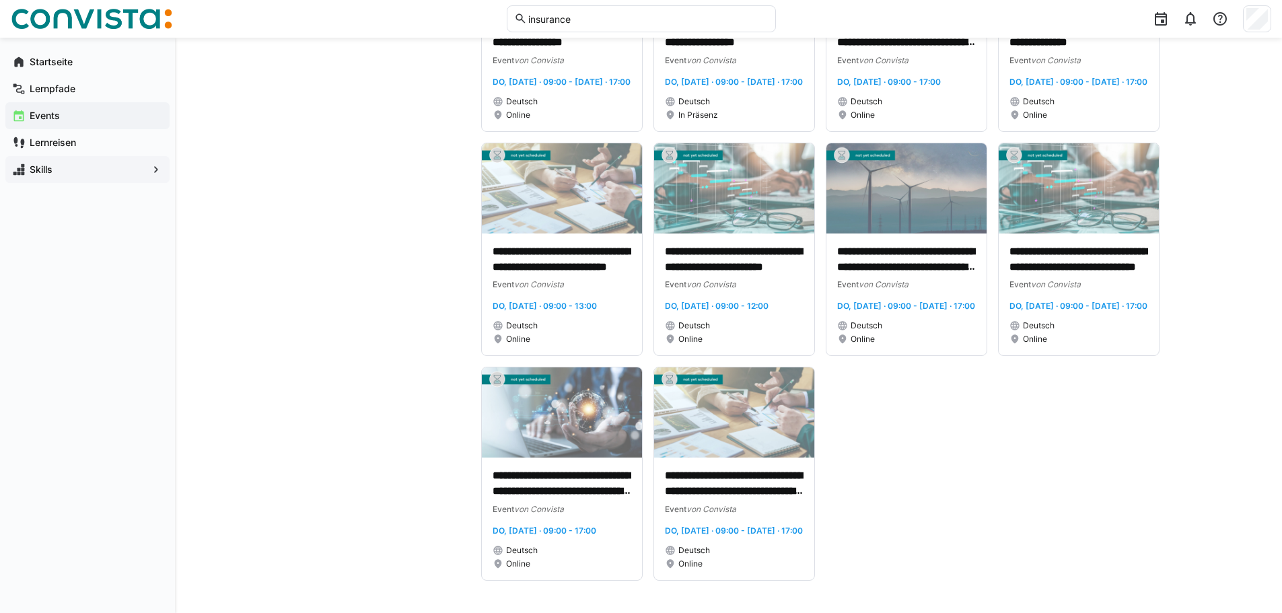
scroll to position [1259, 0]
click at [68, 55] on div "Startseite" at bounding box center [87, 61] width 164 height 27
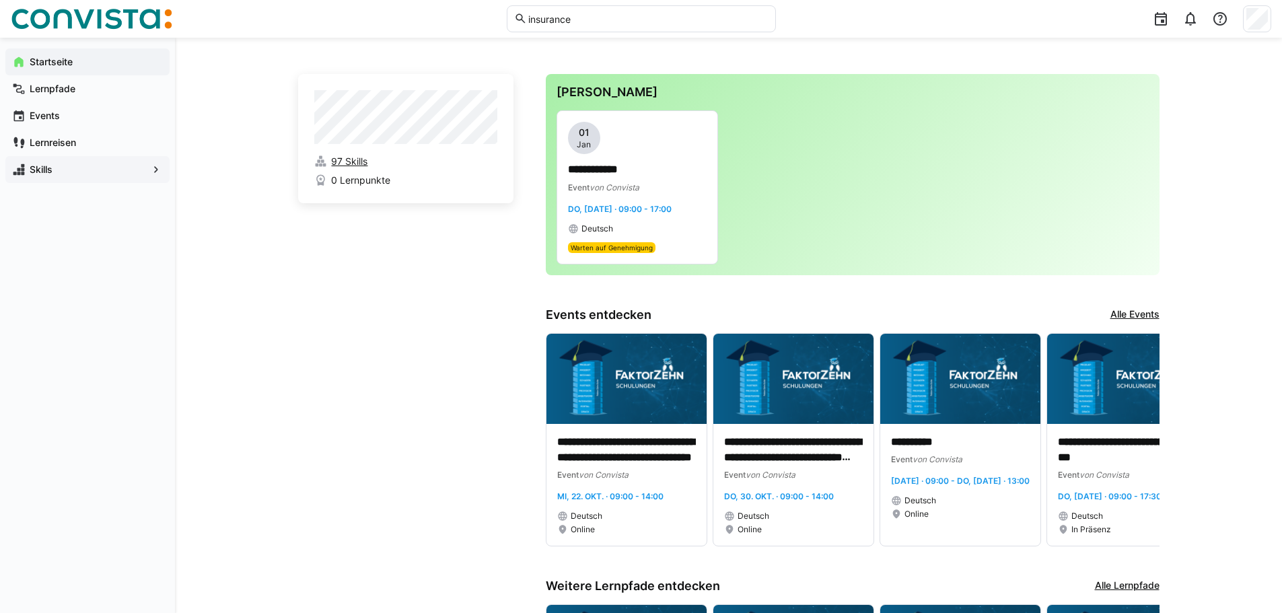
click at [323, 165] on eds-icon at bounding box center [320, 161] width 13 height 13
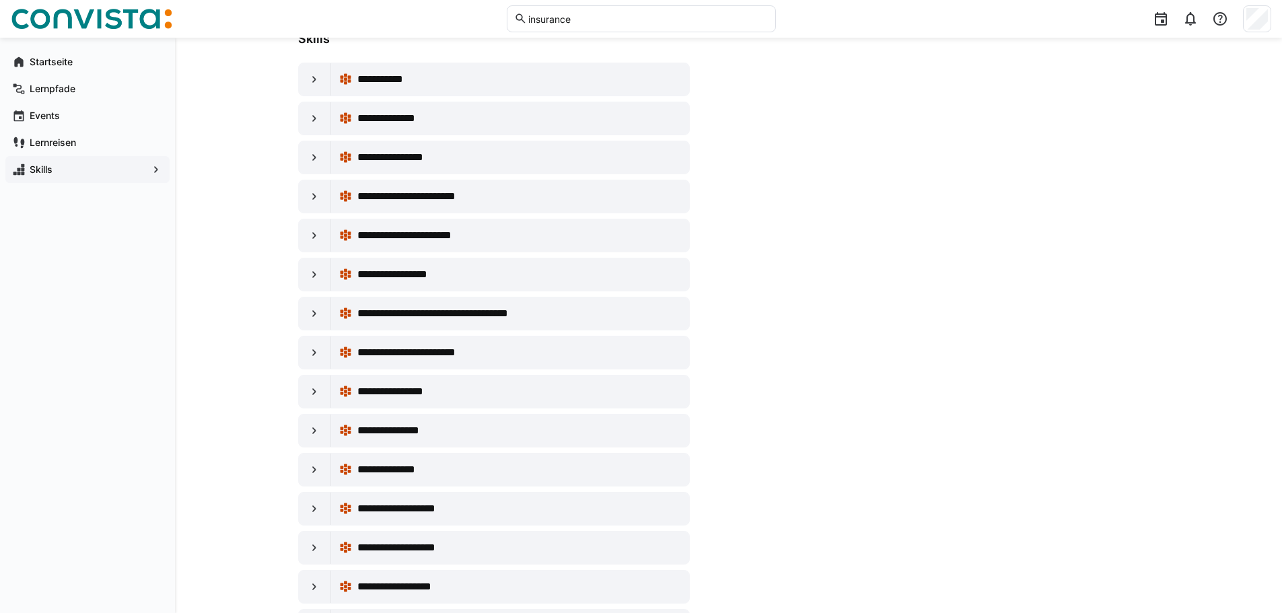
scroll to position [202, 0]
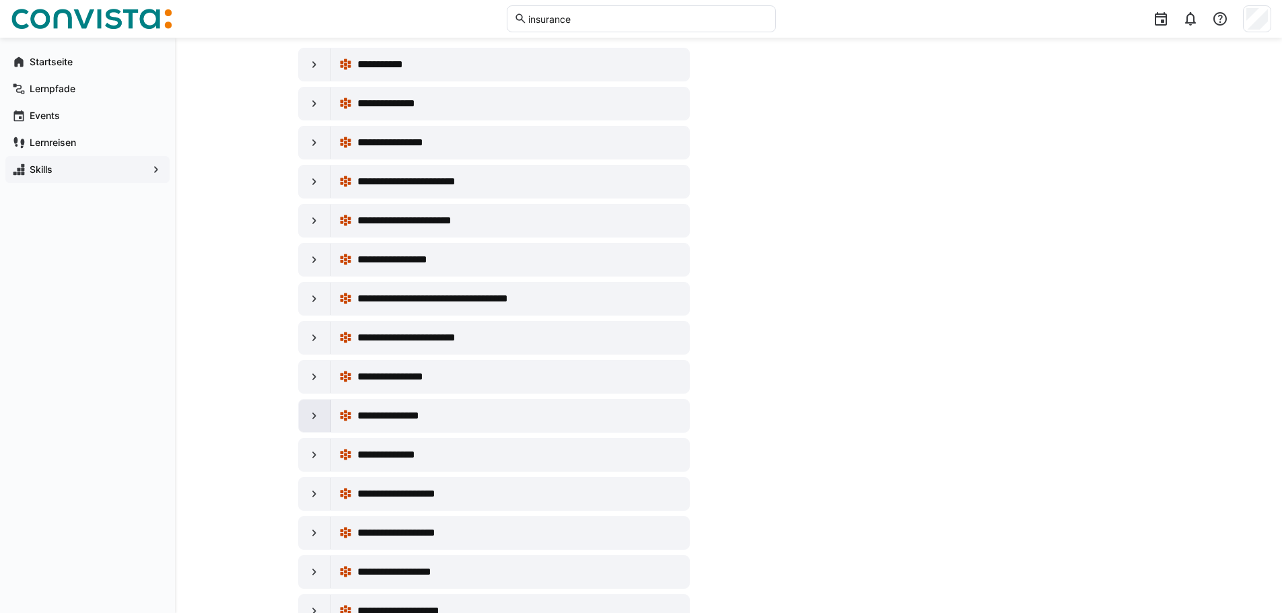
click at [321, 415] on div at bounding box center [315, 416] width 32 height 32
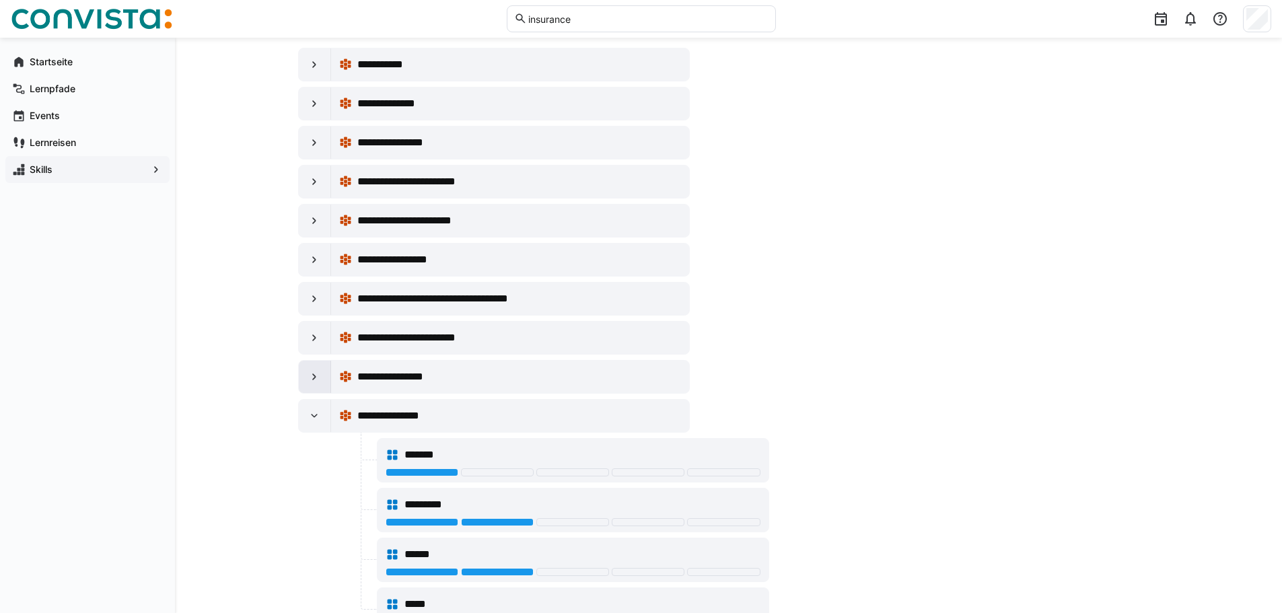
click at [319, 377] on eds-icon at bounding box center [314, 376] width 13 height 13
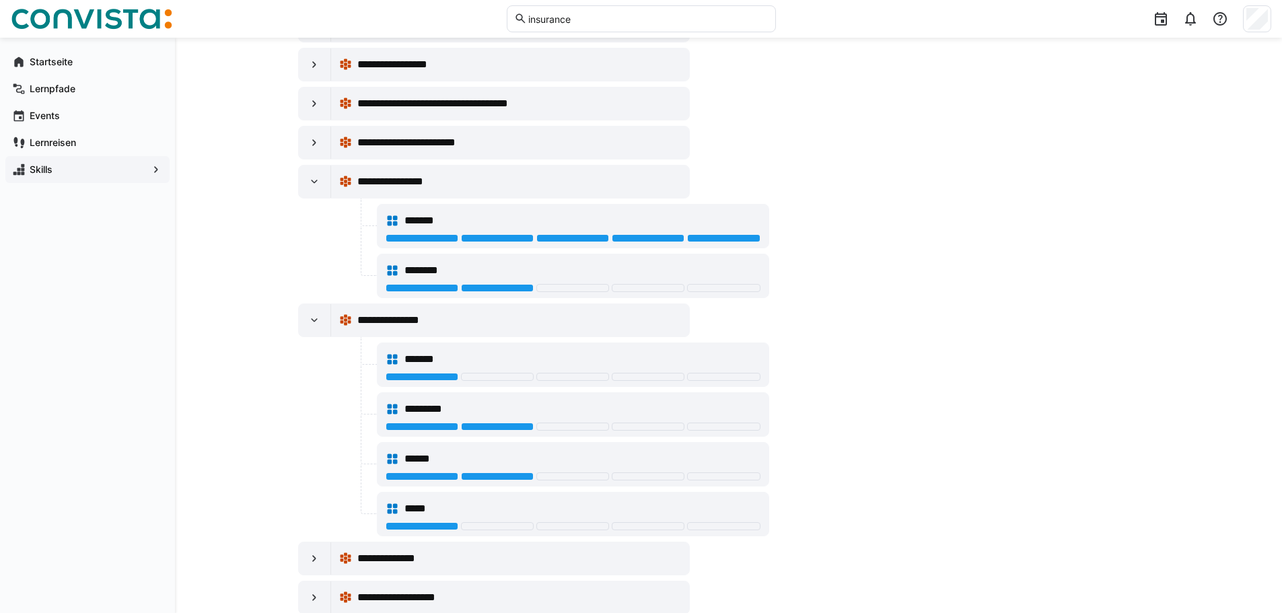
scroll to position [404, 0]
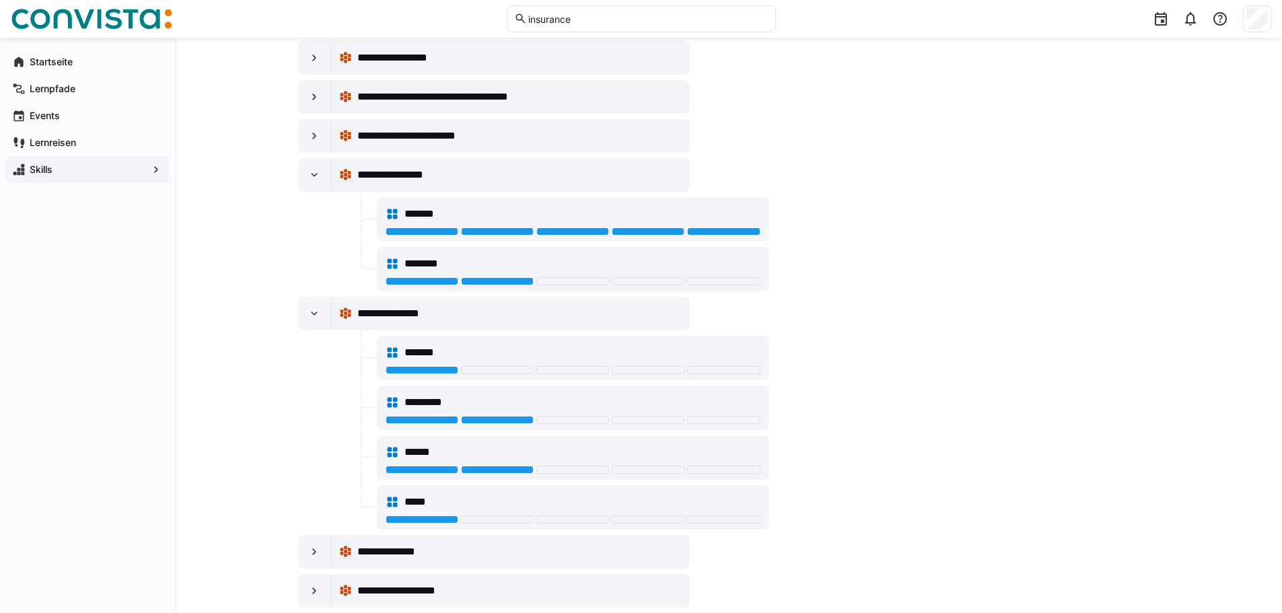
click at [427, 282] on div at bounding box center [422, 281] width 73 height 8
click at [438, 278] on div at bounding box center [422, 281] width 73 height 8
click at [485, 282] on div at bounding box center [497, 281] width 73 height 8
click at [483, 258] on div "********" at bounding box center [582, 264] width 356 height 16
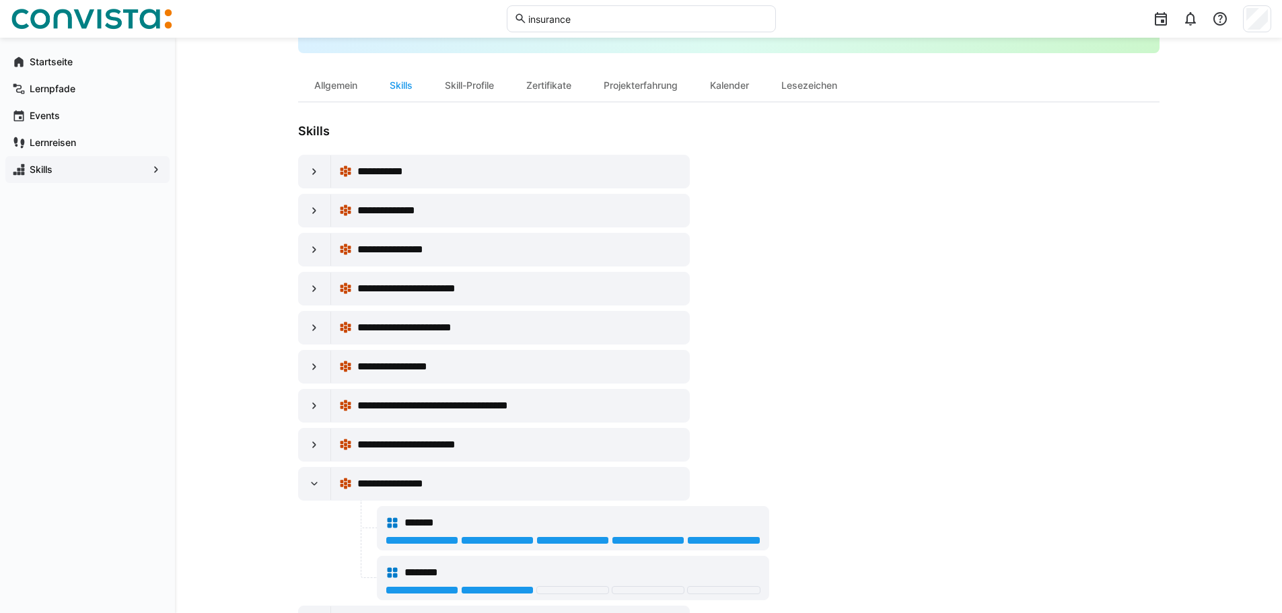
scroll to position [269, 0]
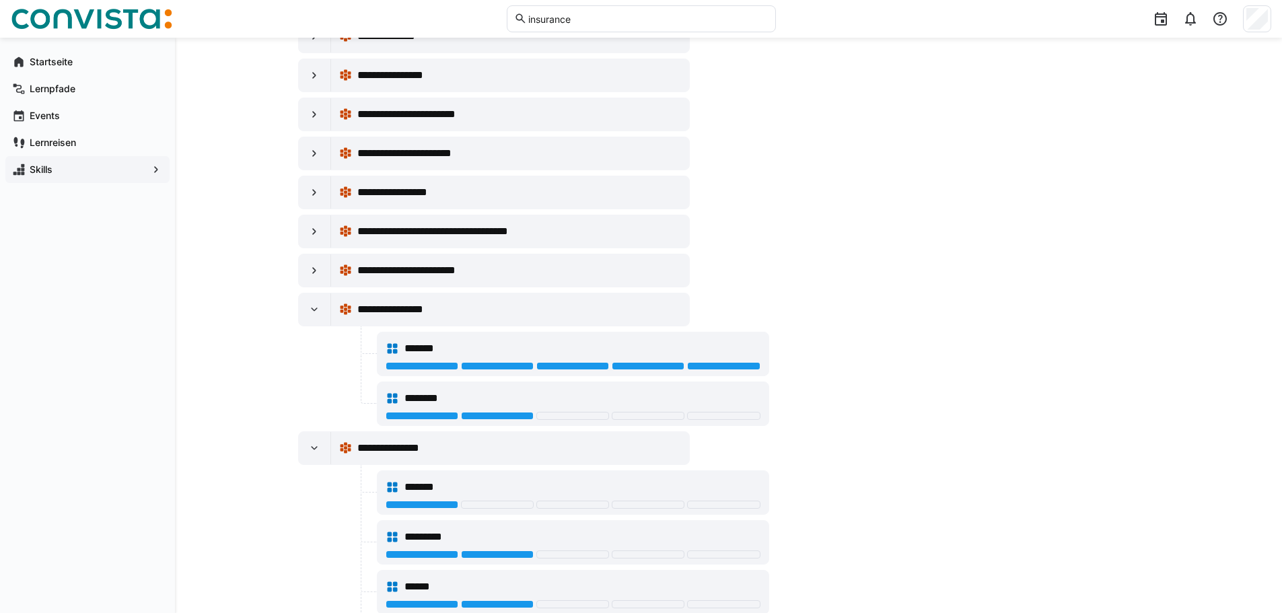
click at [443, 503] on div at bounding box center [422, 505] width 73 height 8
click at [449, 503] on div at bounding box center [422, 505] width 73 height 8
click at [423, 484] on span "*******" at bounding box center [424, 487] width 40 height 16
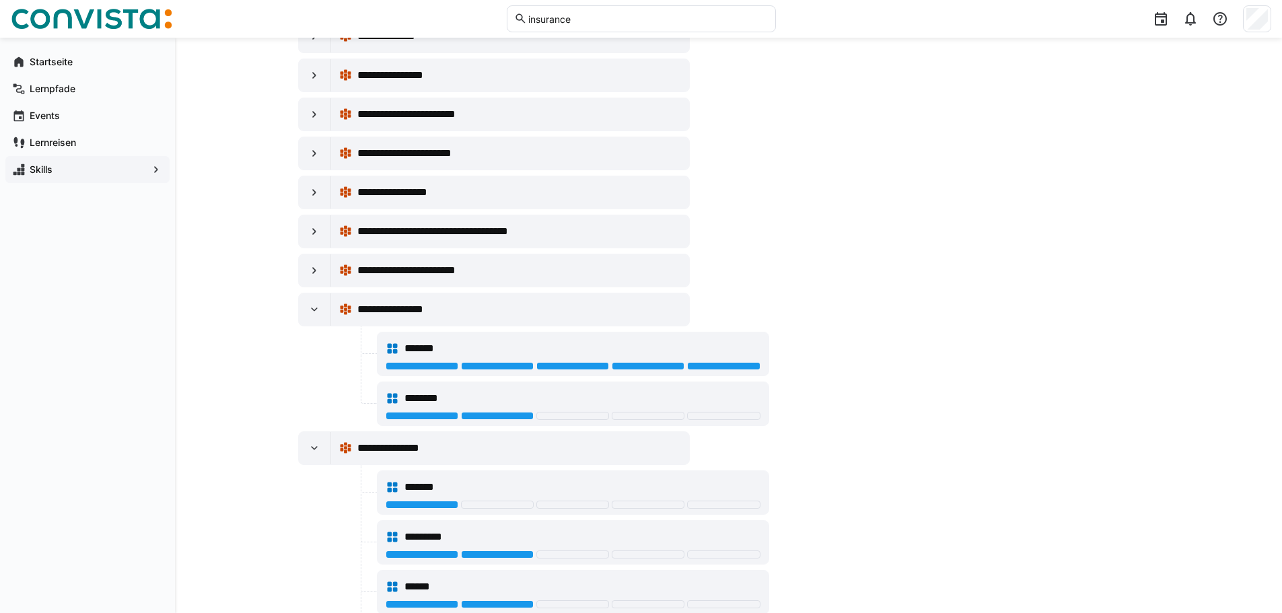
click at [423, 484] on span "*******" at bounding box center [424, 487] width 40 height 16
click at [62, 168] on span "Skills" at bounding box center [88, 169] width 120 height 13
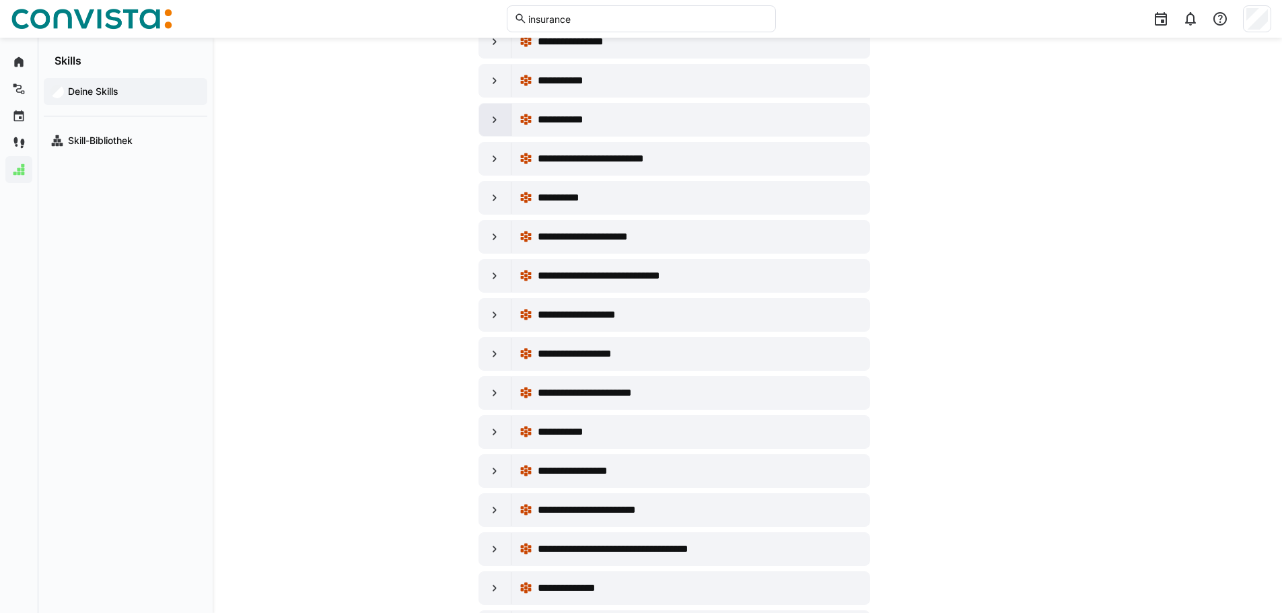
scroll to position [404, 0]
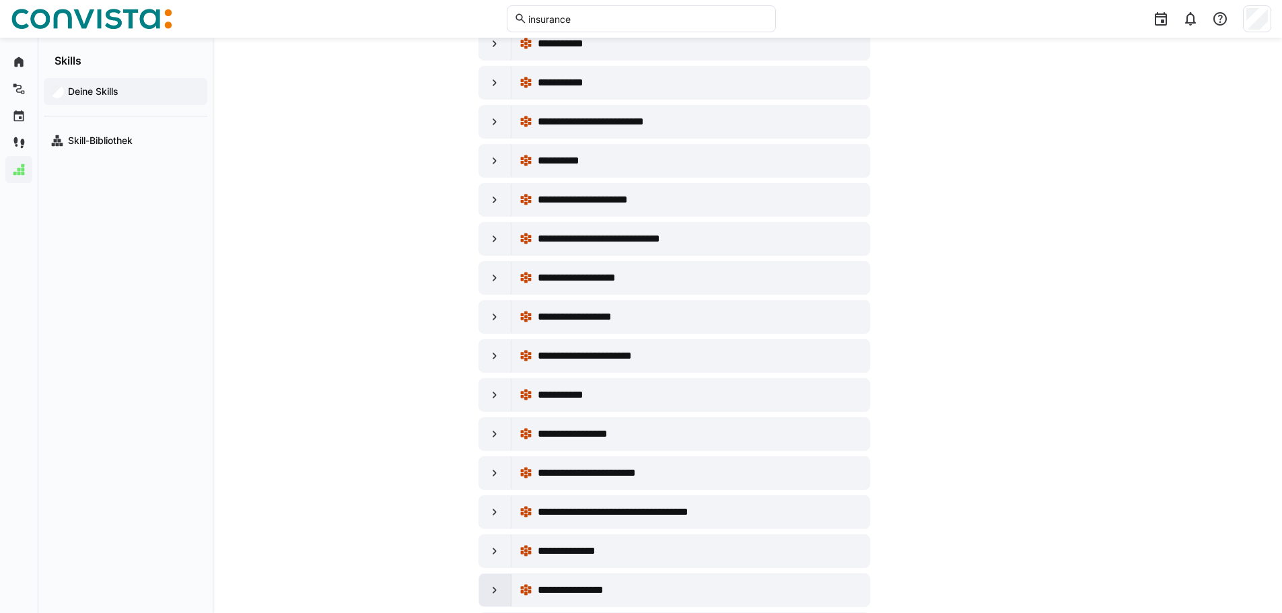
click at [503, 584] on div at bounding box center [495, 590] width 32 height 32
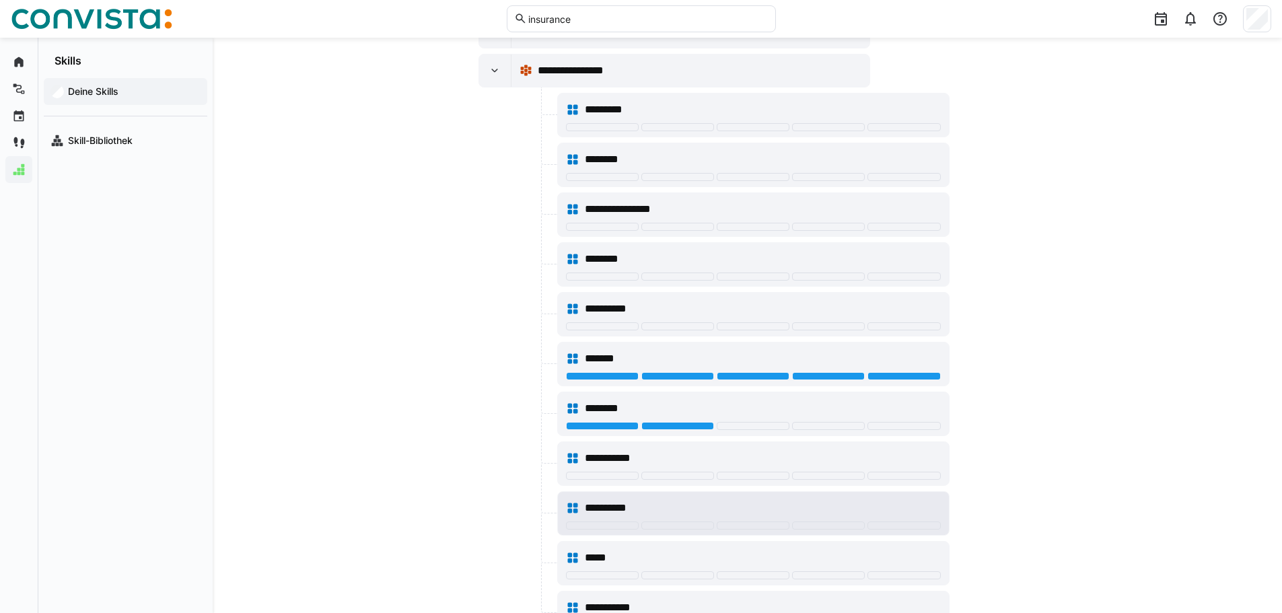
scroll to position [942, 0]
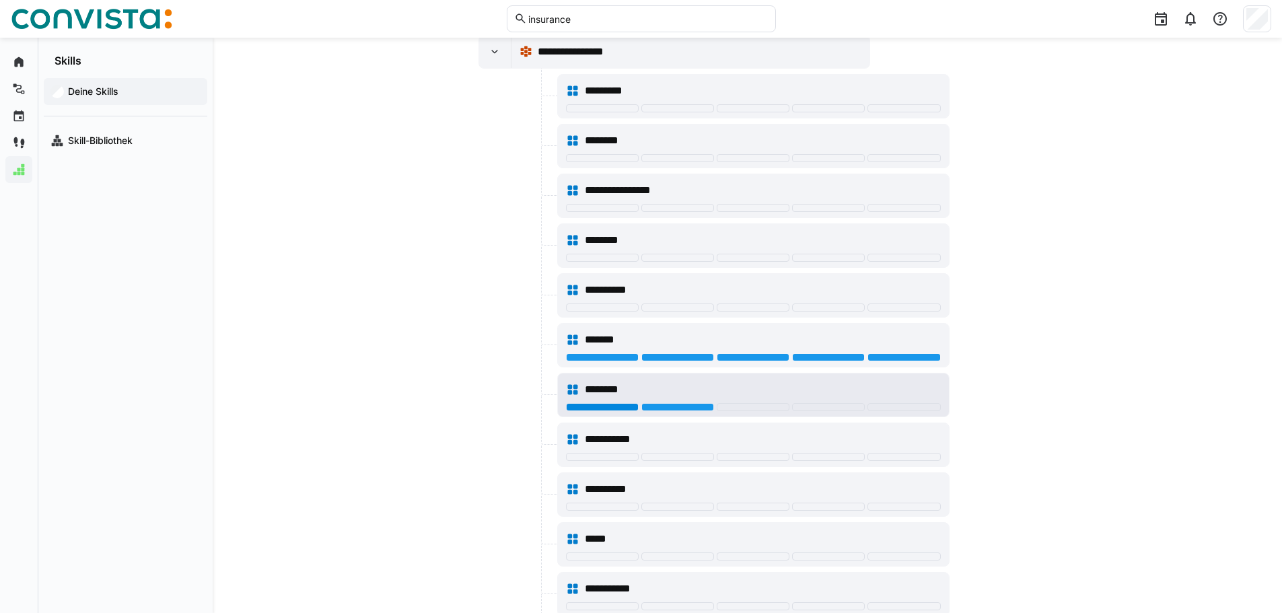
click at [610, 404] on div at bounding box center [602, 407] width 73 height 8
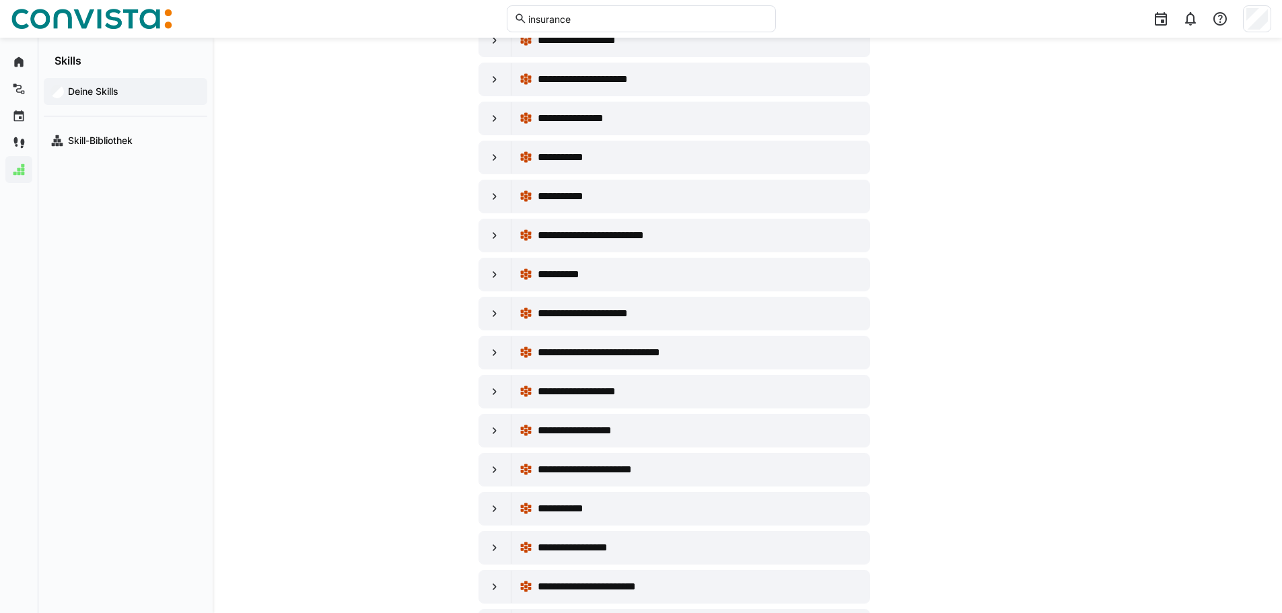
scroll to position [0, 0]
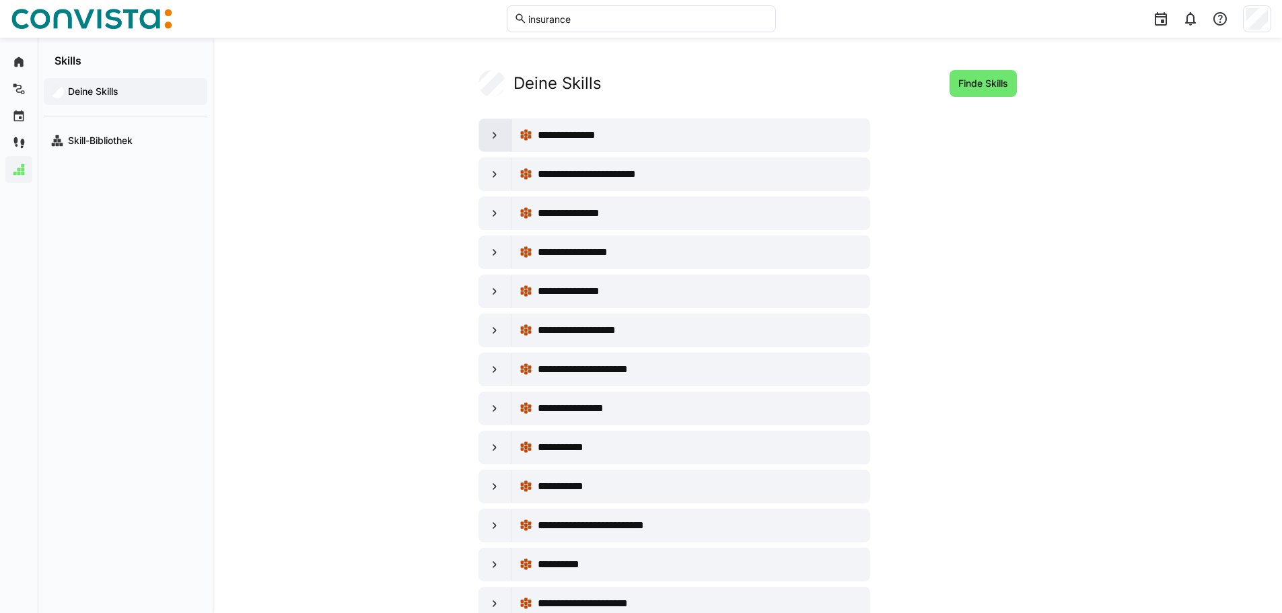
click at [497, 133] on eds-icon at bounding box center [494, 135] width 13 height 13
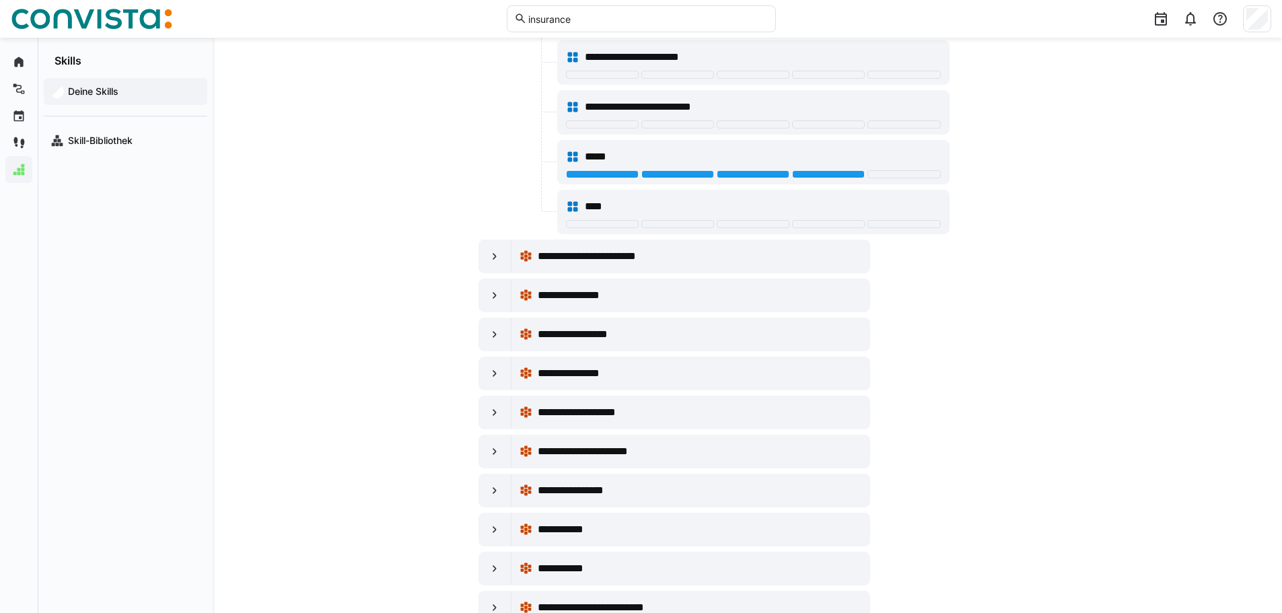
scroll to position [337, 0]
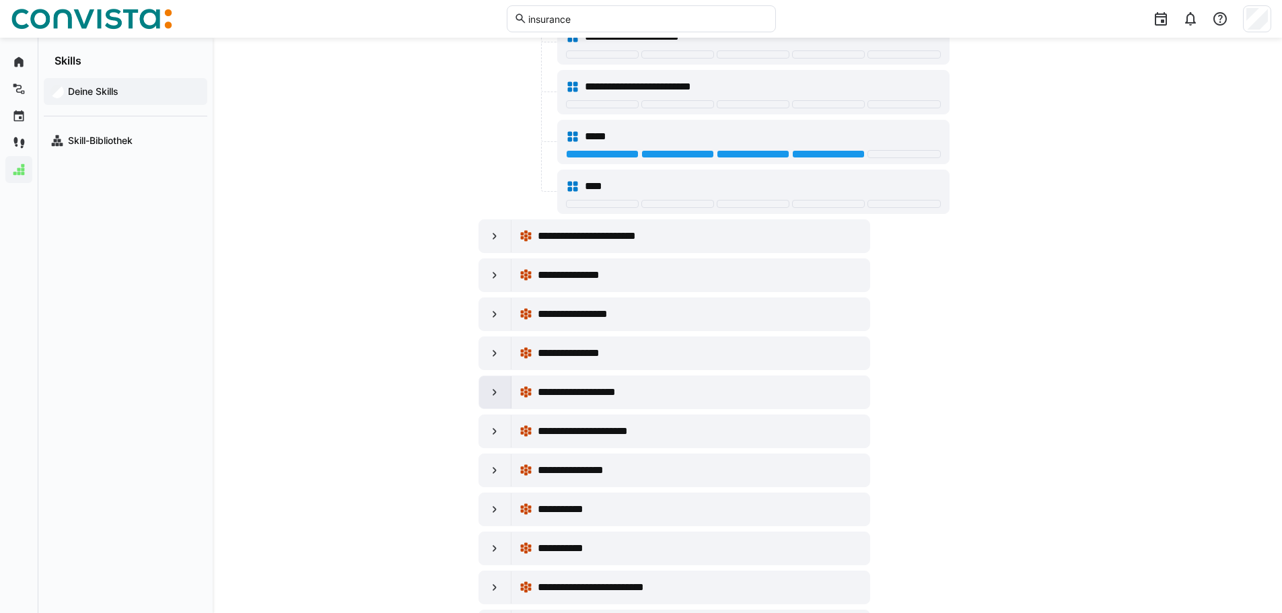
click at [499, 390] on eds-icon at bounding box center [494, 392] width 13 height 13
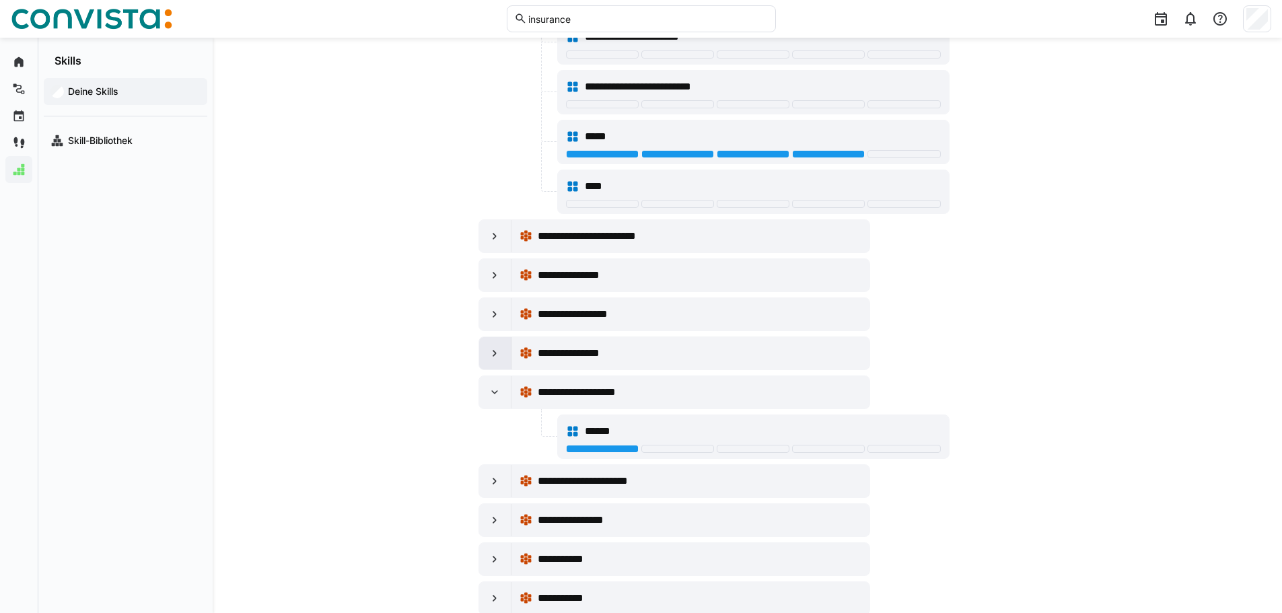
click at [503, 341] on div at bounding box center [495, 353] width 32 height 32
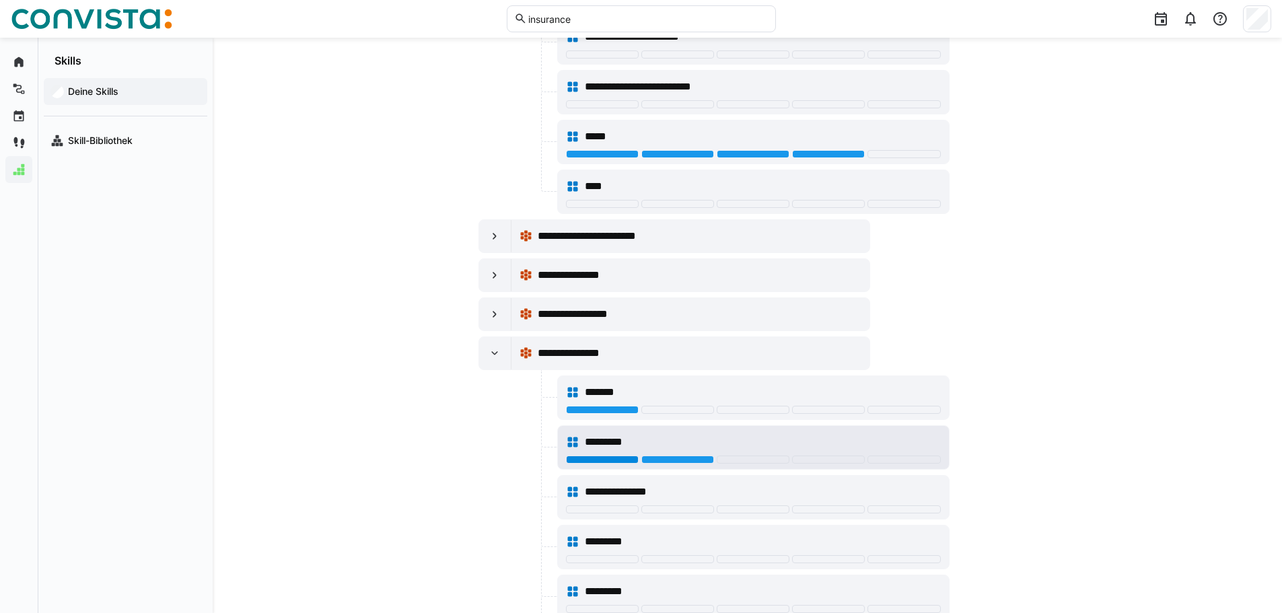
click at [596, 457] on div at bounding box center [602, 460] width 73 height 8
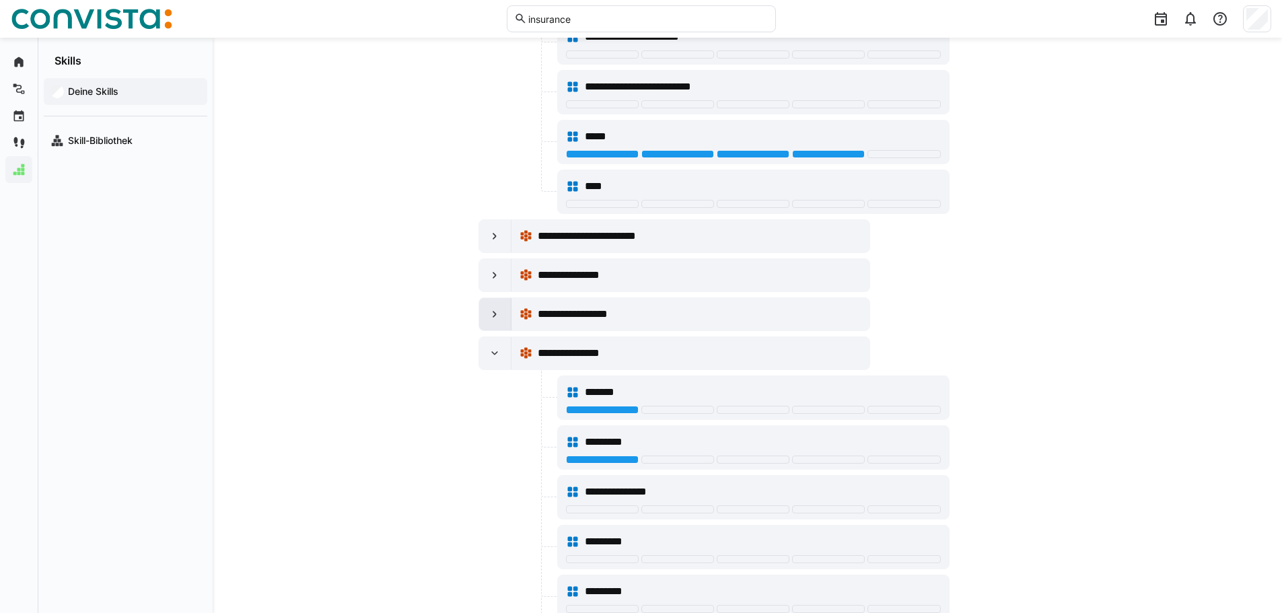
click at [502, 312] on div at bounding box center [495, 314] width 32 height 32
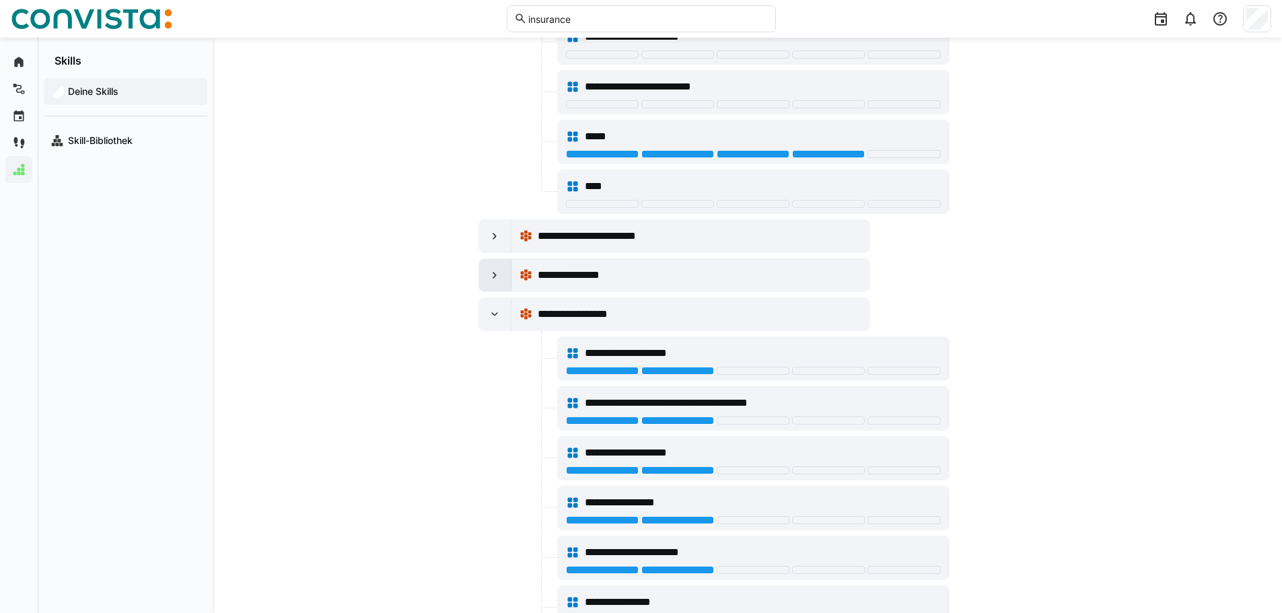
click at [499, 275] on eds-icon at bounding box center [494, 275] width 13 height 13
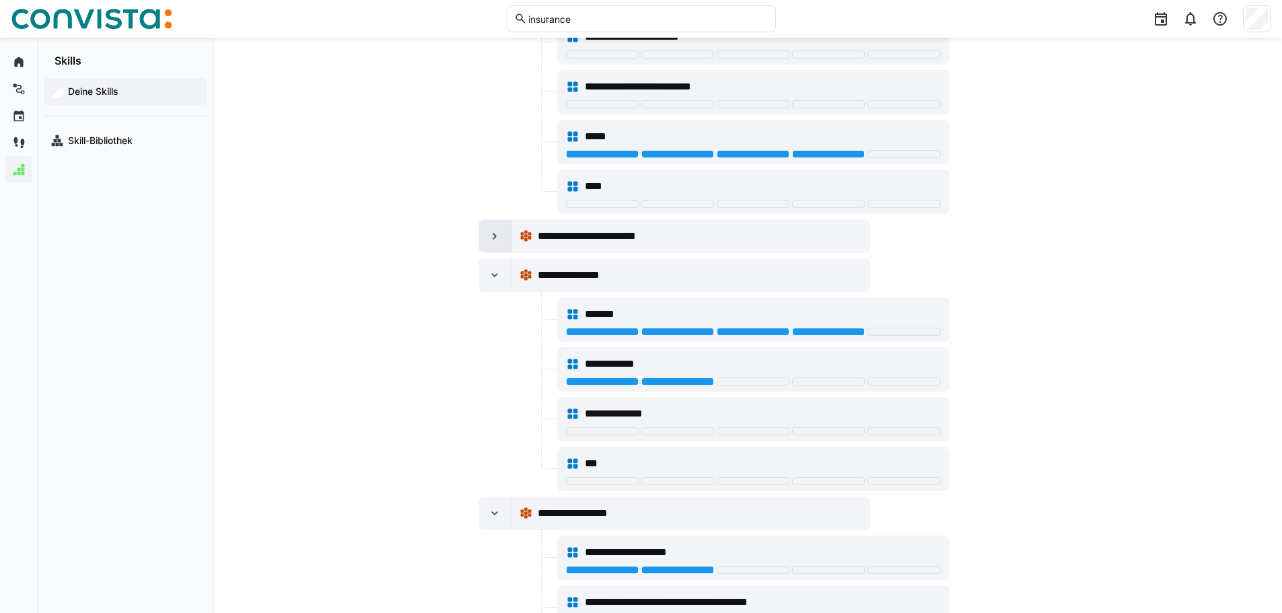
click at [497, 229] on div at bounding box center [495, 236] width 32 height 32
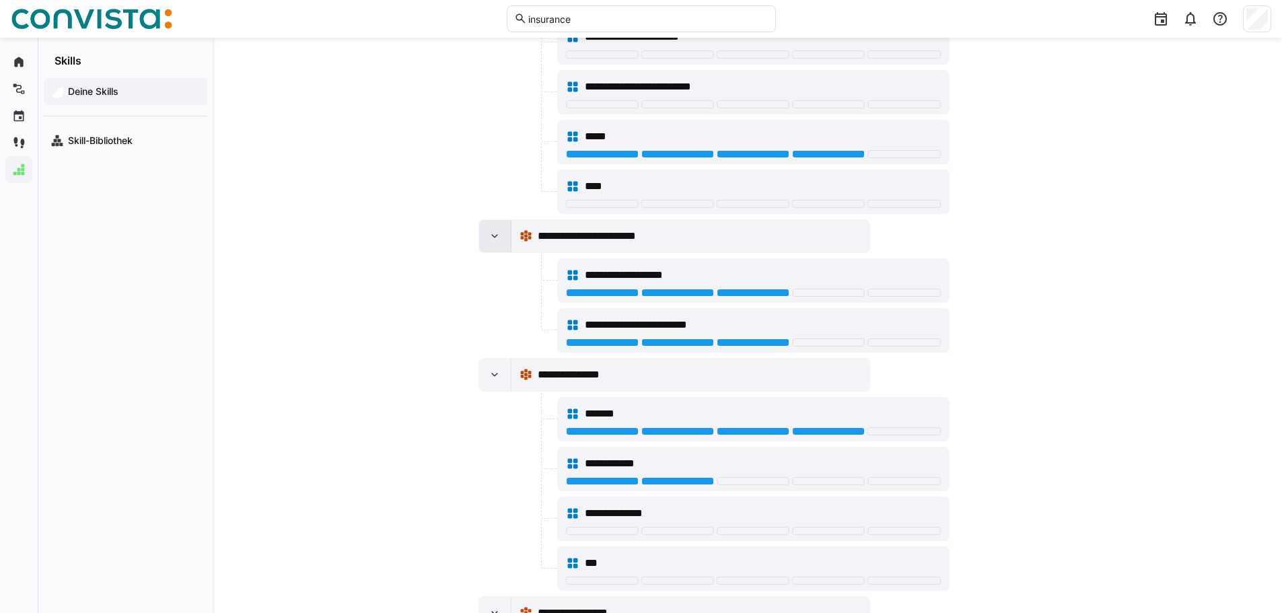
click at [497, 229] on div at bounding box center [495, 236] width 32 height 32
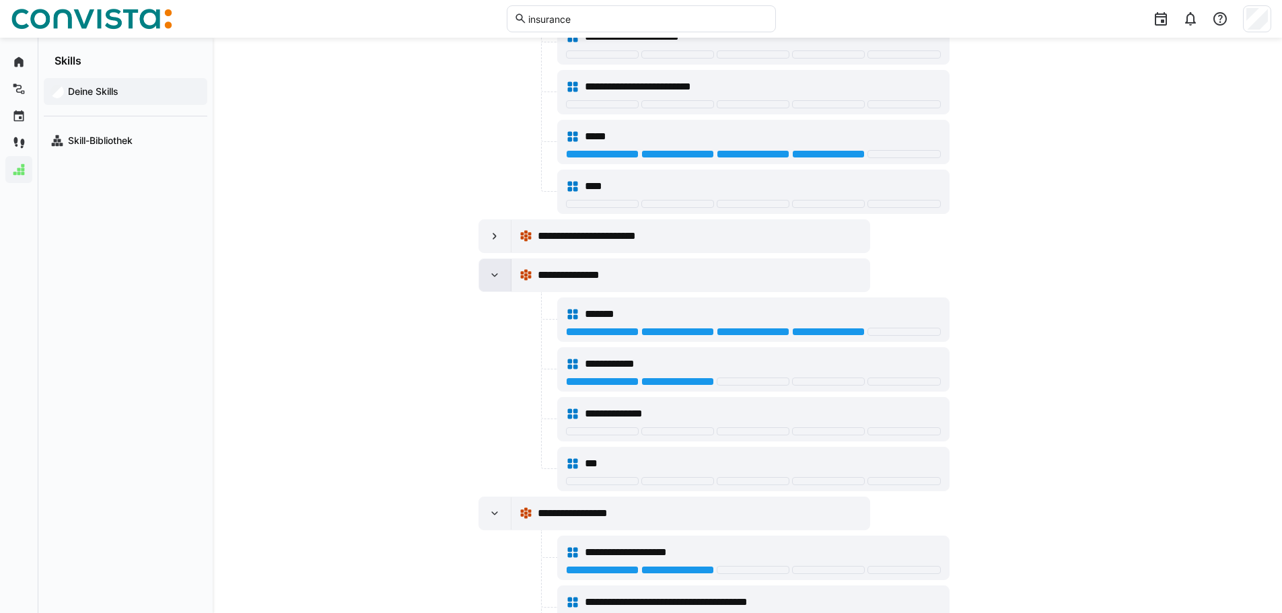
click at [501, 281] on div at bounding box center [495, 275] width 32 height 32
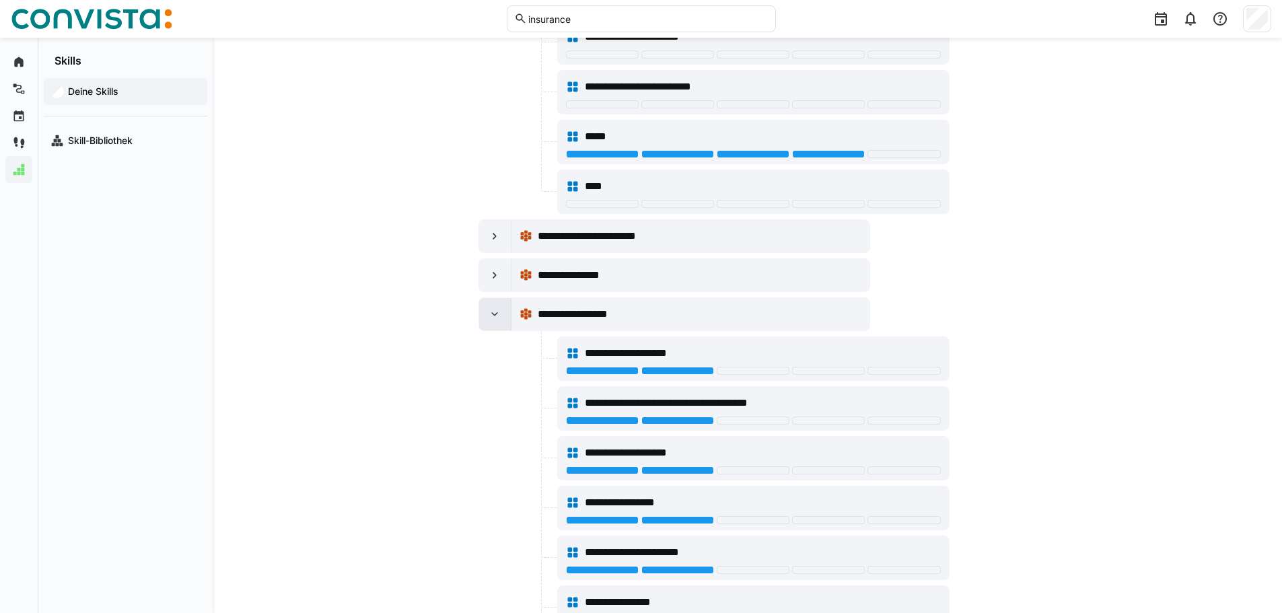
click at [497, 311] on eds-icon at bounding box center [494, 314] width 13 height 13
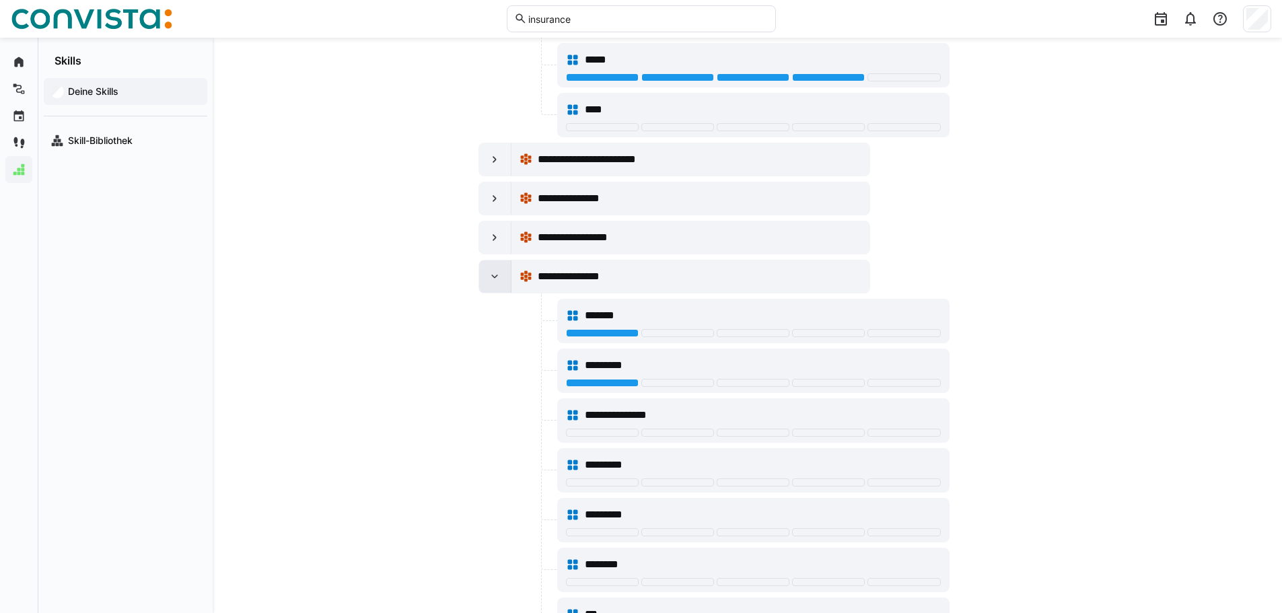
scroll to position [404, 0]
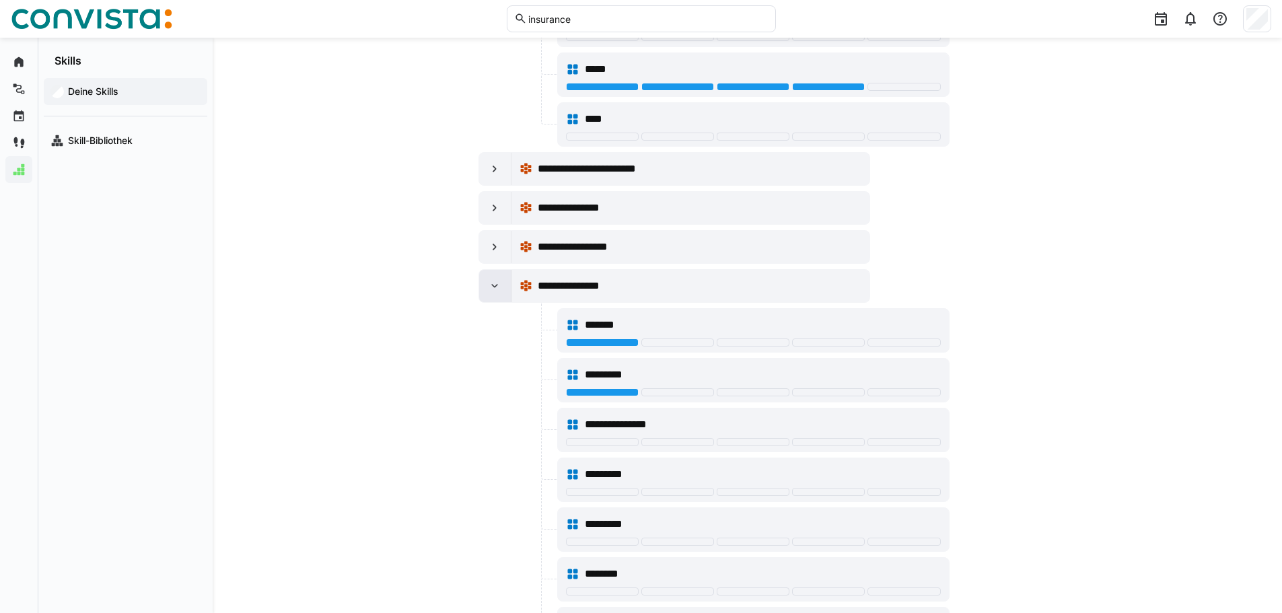
click at [495, 285] on eds-icon at bounding box center [494, 285] width 13 height 13
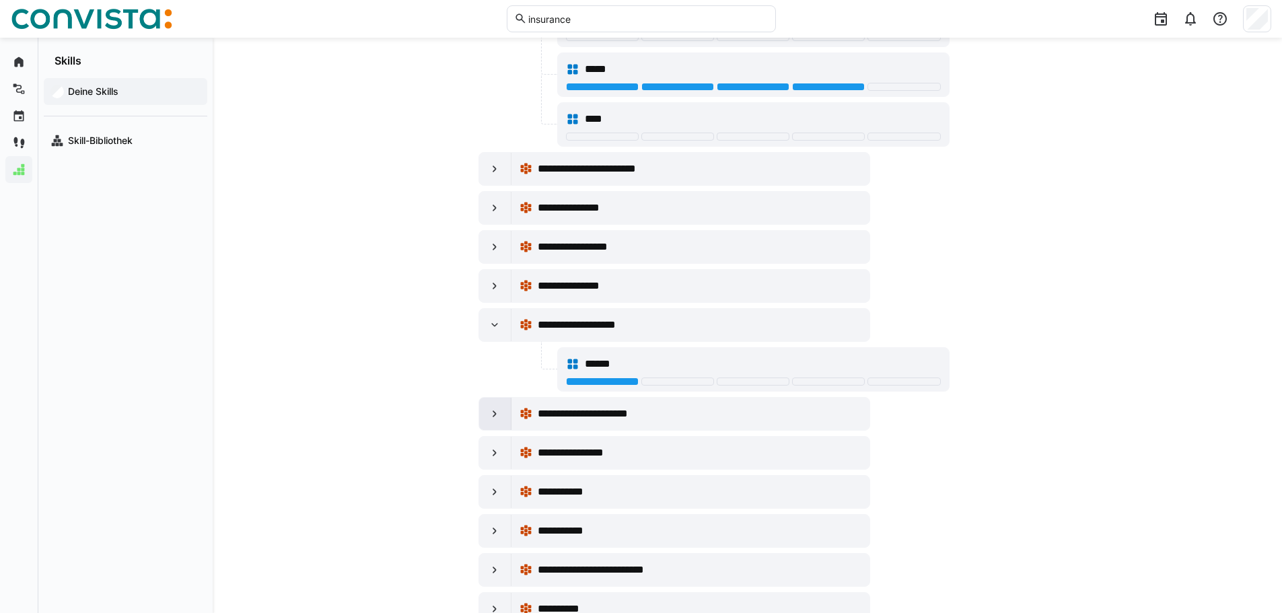
click at [493, 421] on div at bounding box center [495, 414] width 32 height 32
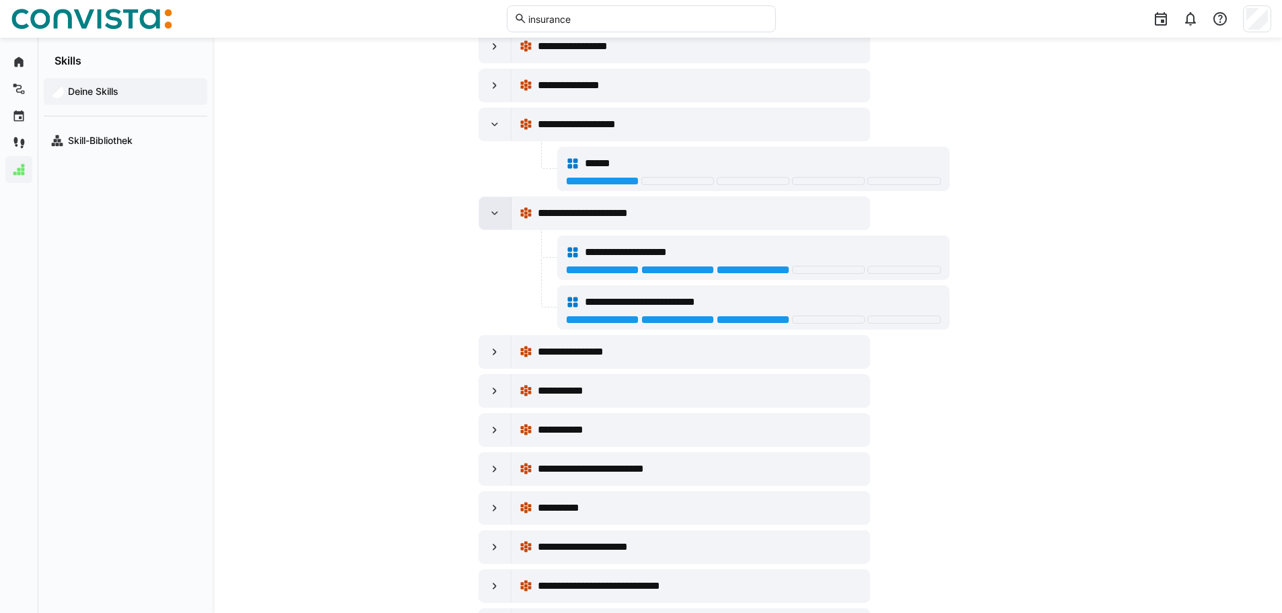
scroll to position [606, 0]
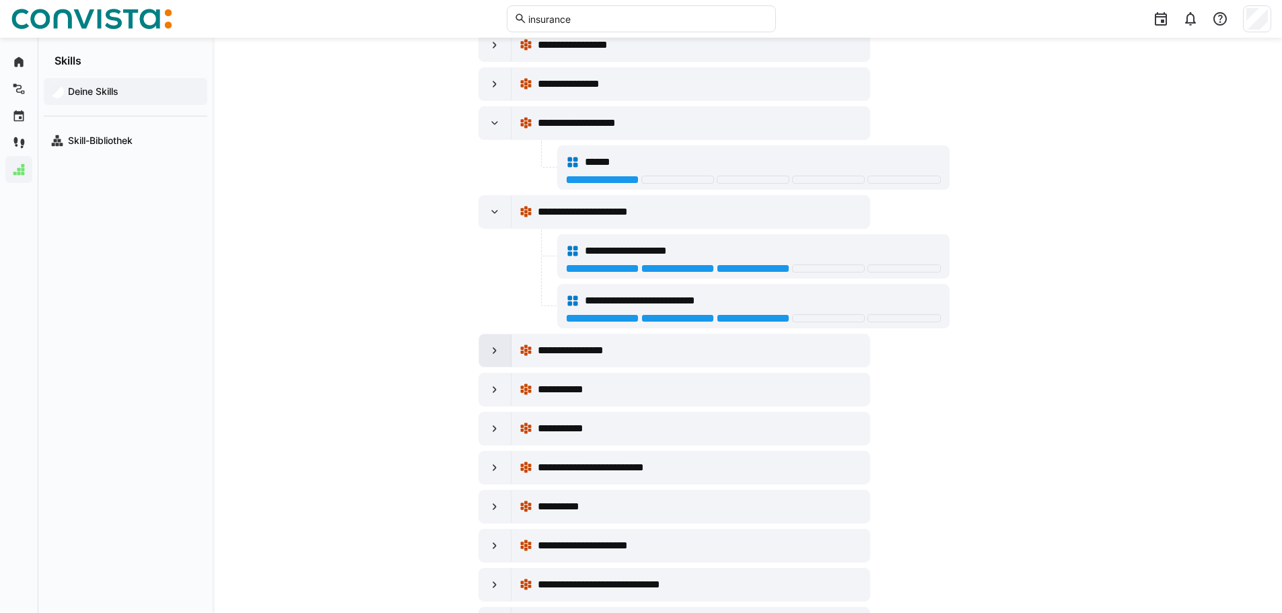
click at [494, 347] on eds-icon at bounding box center [494, 350] width 13 height 13
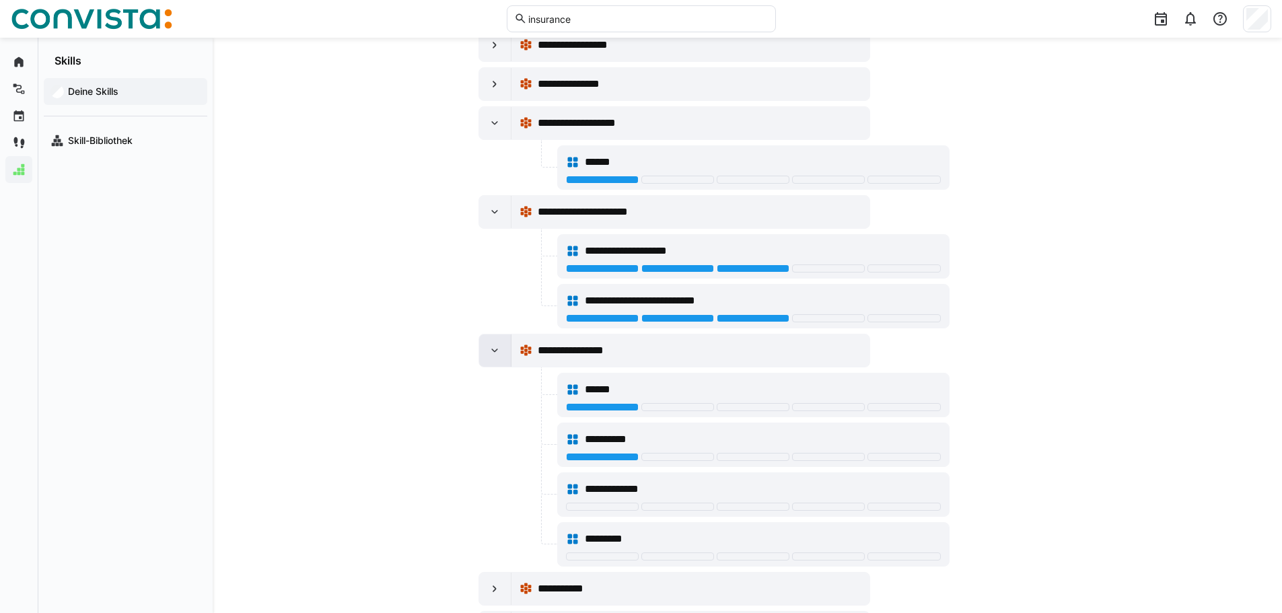
click at [495, 353] on eds-icon at bounding box center [494, 350] width 13 height 13
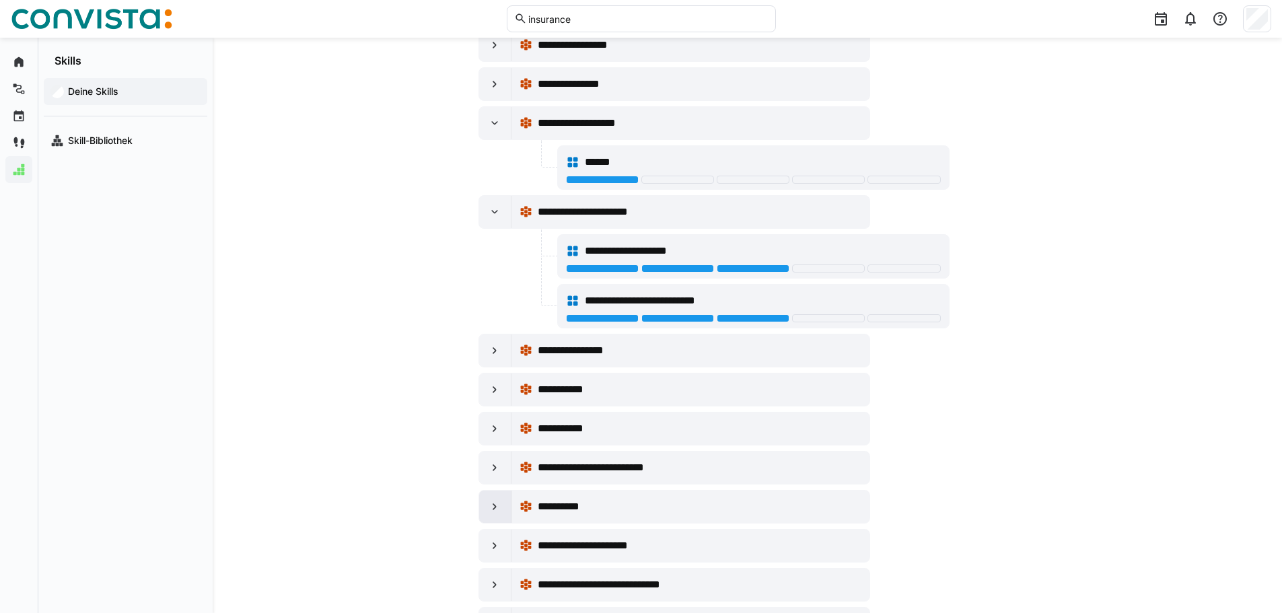
click at [502, 497] on div at bounding box center [495, 507] width 32 height 32
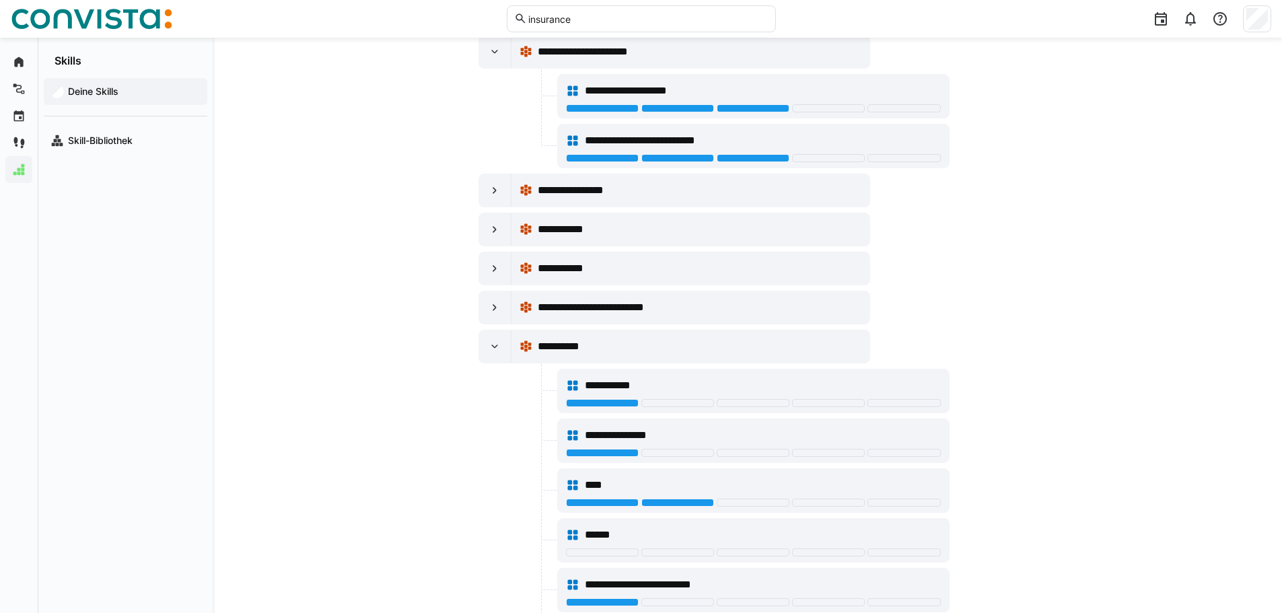
scroll to position [875, 0]
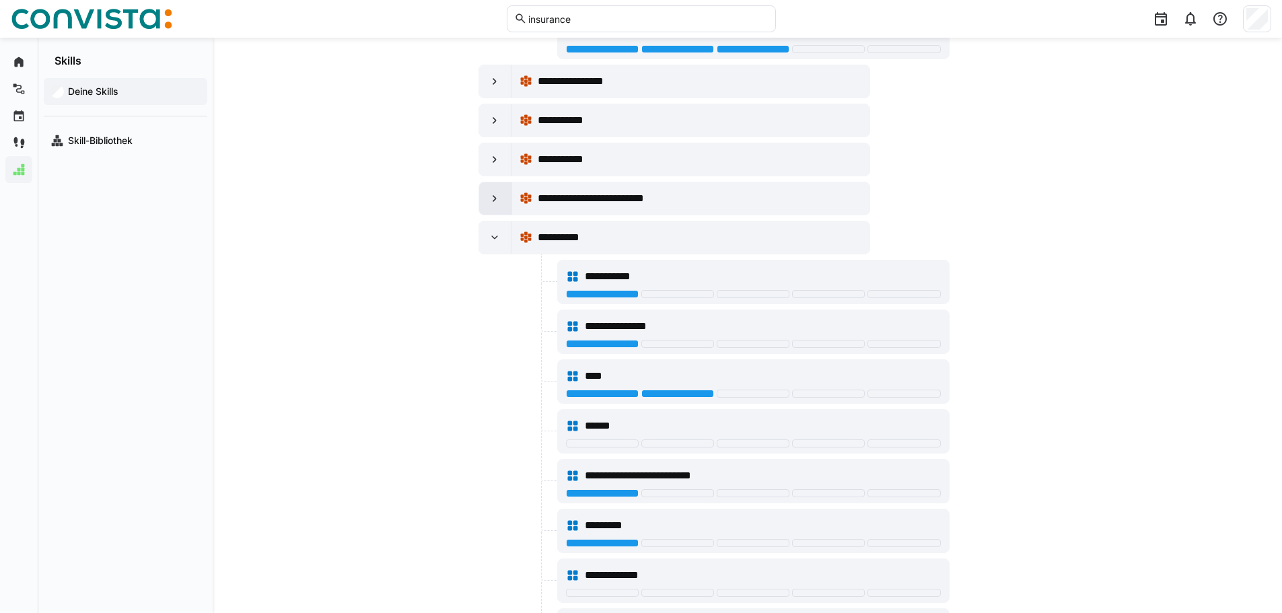
click at [487, 203] on div at bounding box center [495, 198] width 32 height 32
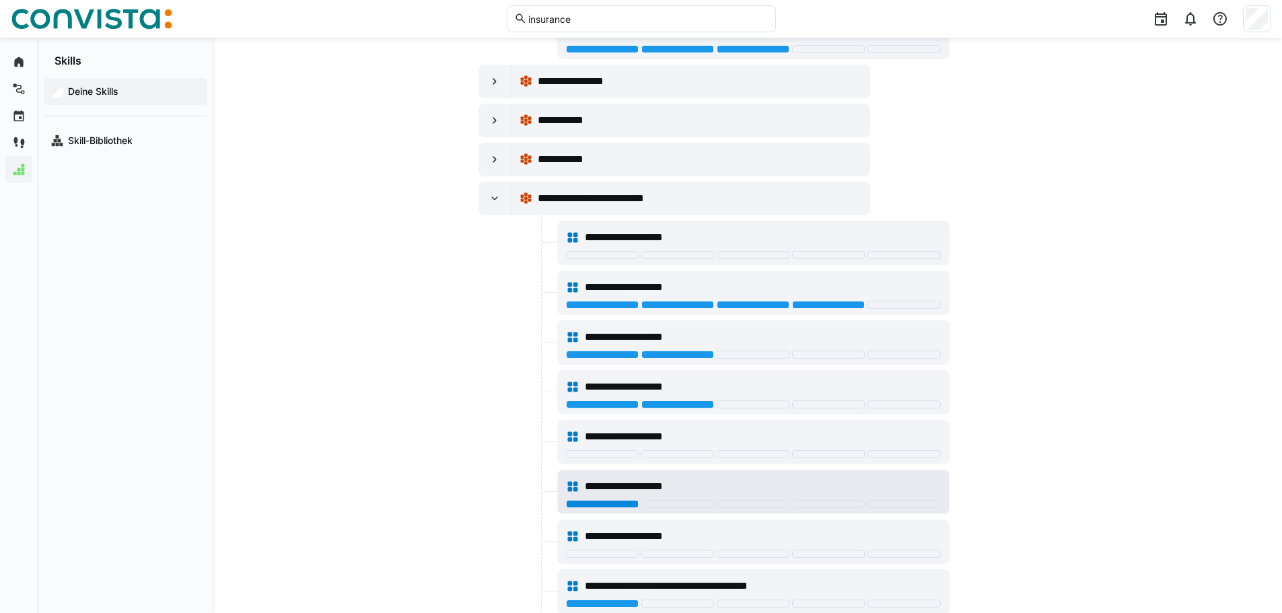
click at [570, 501] on div at bounding box center [602, 504] width 73 height 8
click at [585, 484] on span "**********" at bounding box center [635, 487] width 100 height 16
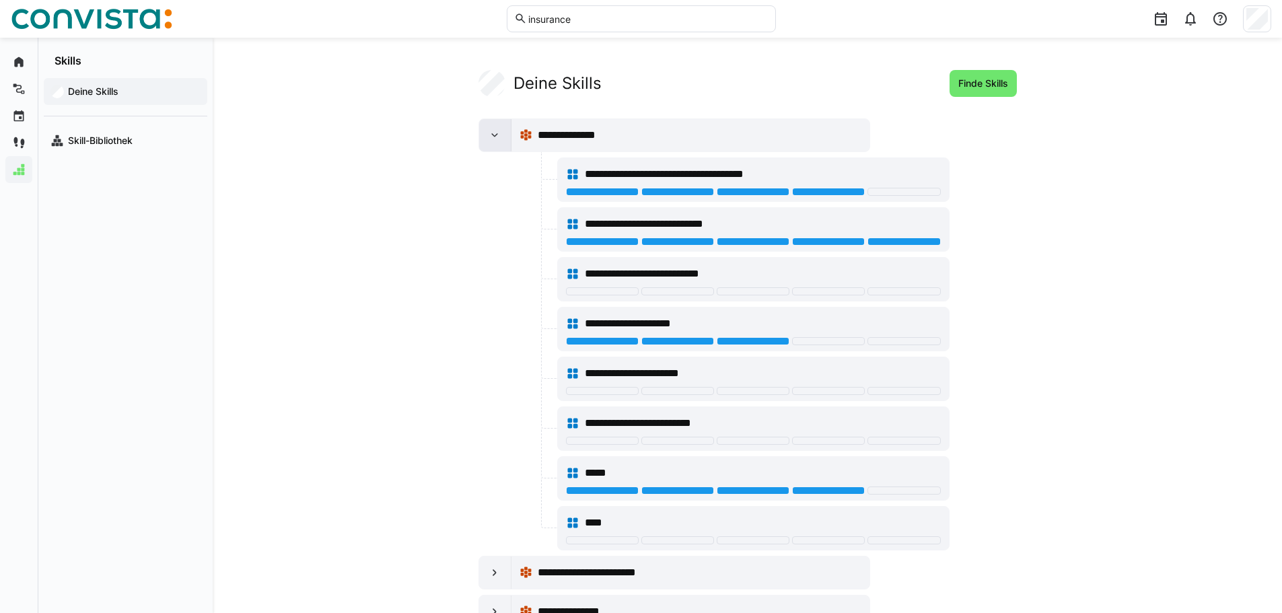
click at [489, 129] on div at bounding box center [495, 135] width 32 height 32
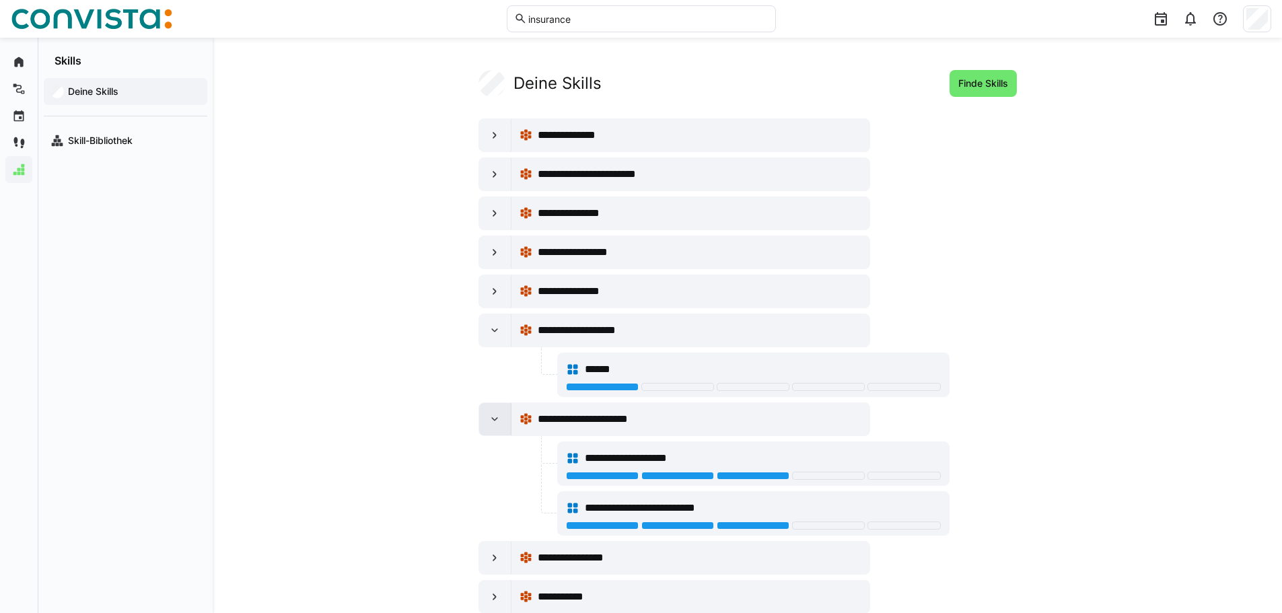
click at [496, 411] on div at bounding box center [495, 419] width 32 height 32
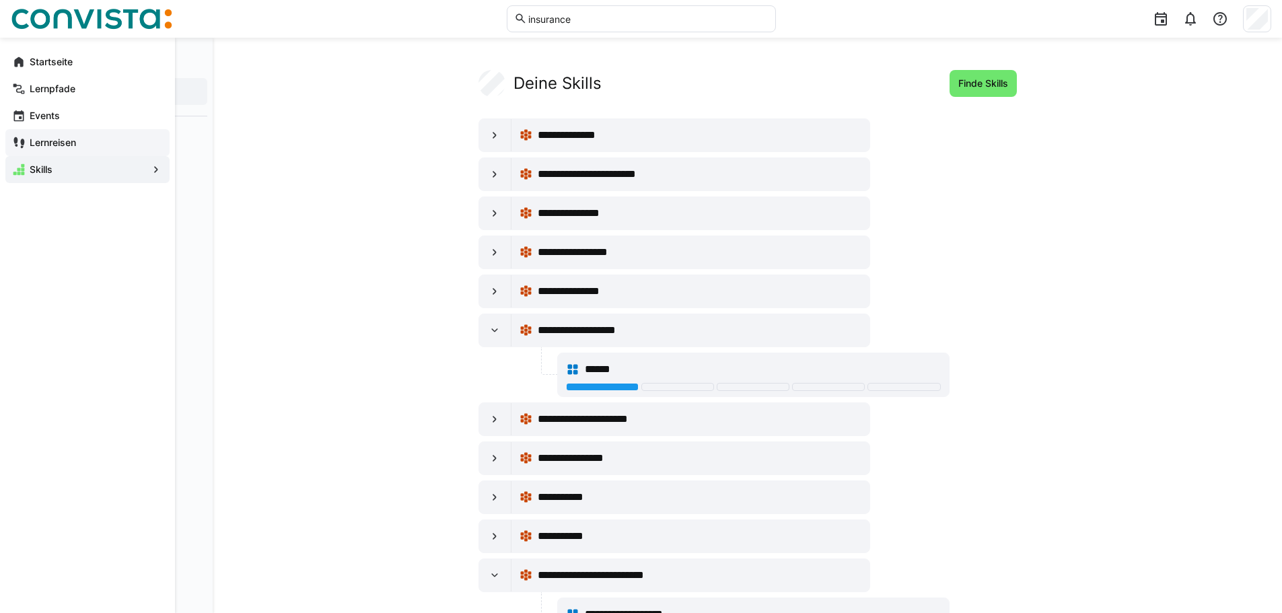
click at [13, 143] on eds-icon at bounding box center [18, 142] width 13 height 13
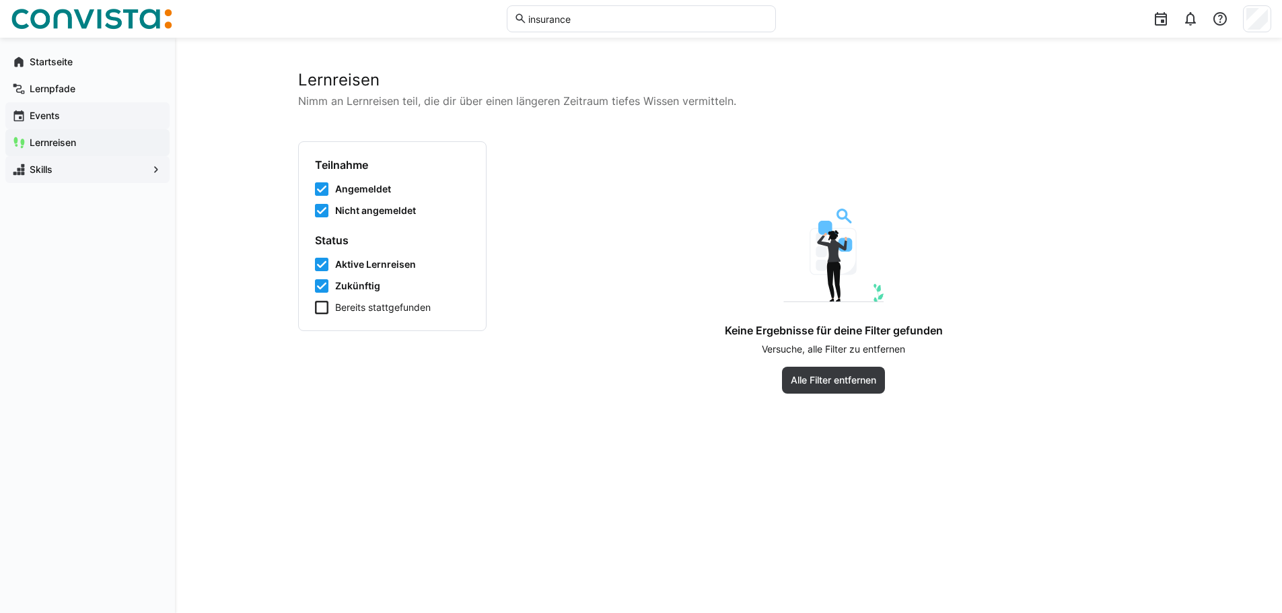
click at [20, 114] on eds-icon at bounding box center [18, 115] width 13 height 13
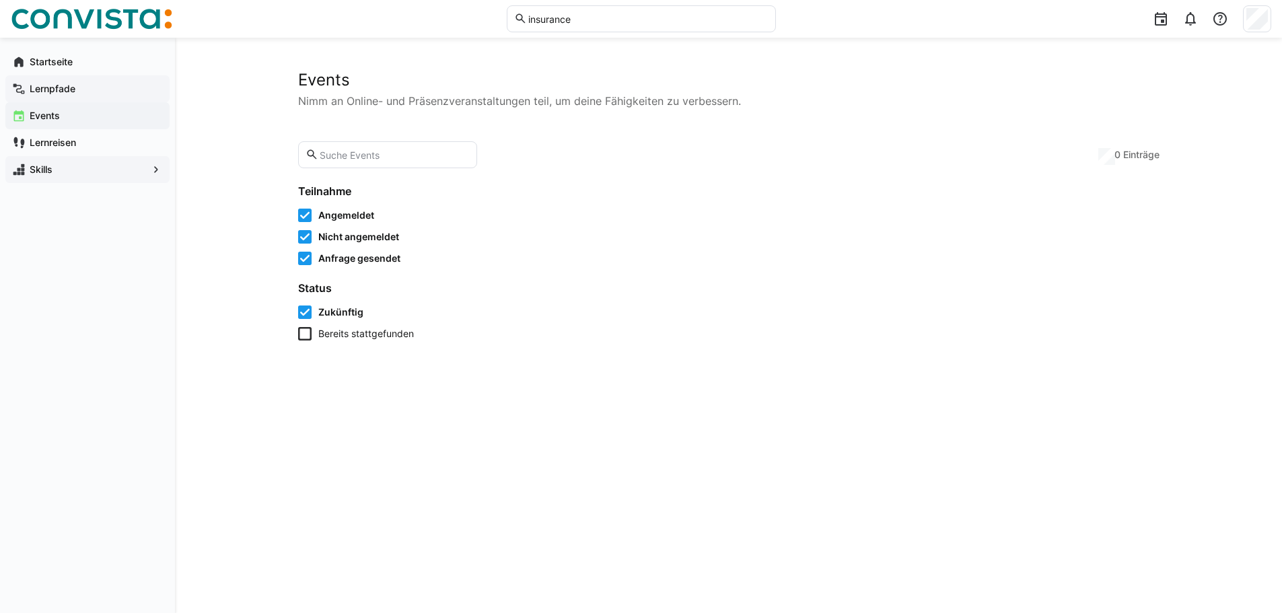
click at [22, 87] on eds-icon at bounding box center [18, 88] width 13 height 13
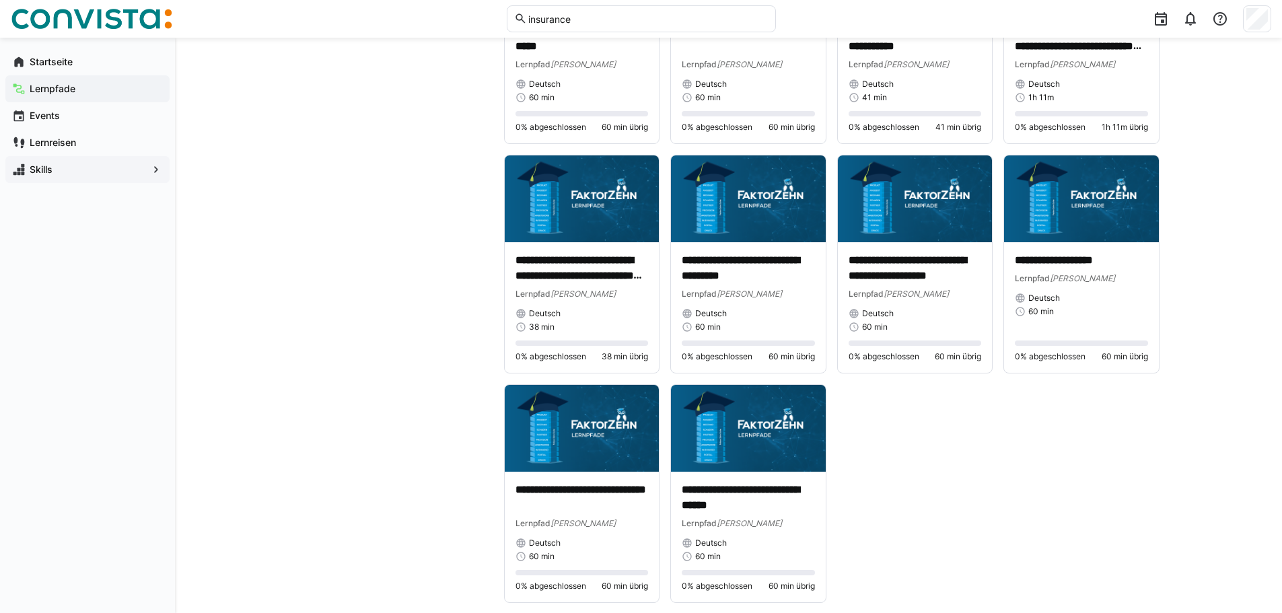
scroll to position [927, 0]
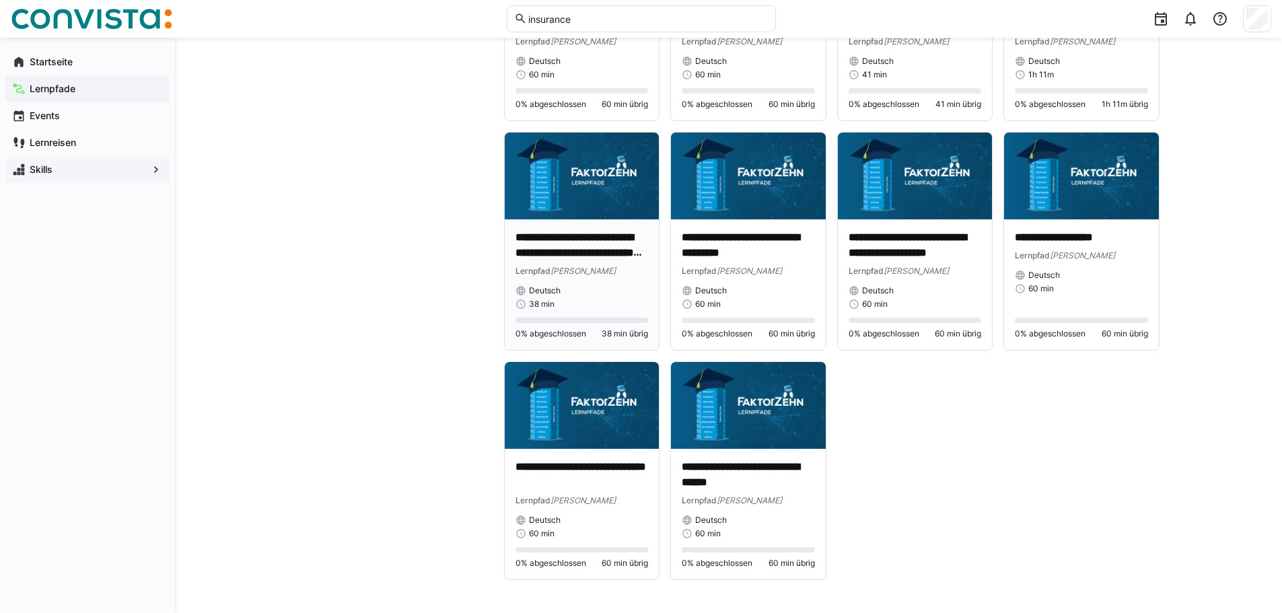
click at [603, 295] on div "Deutsch" at bounding box center [582, 290] width 133 height 11
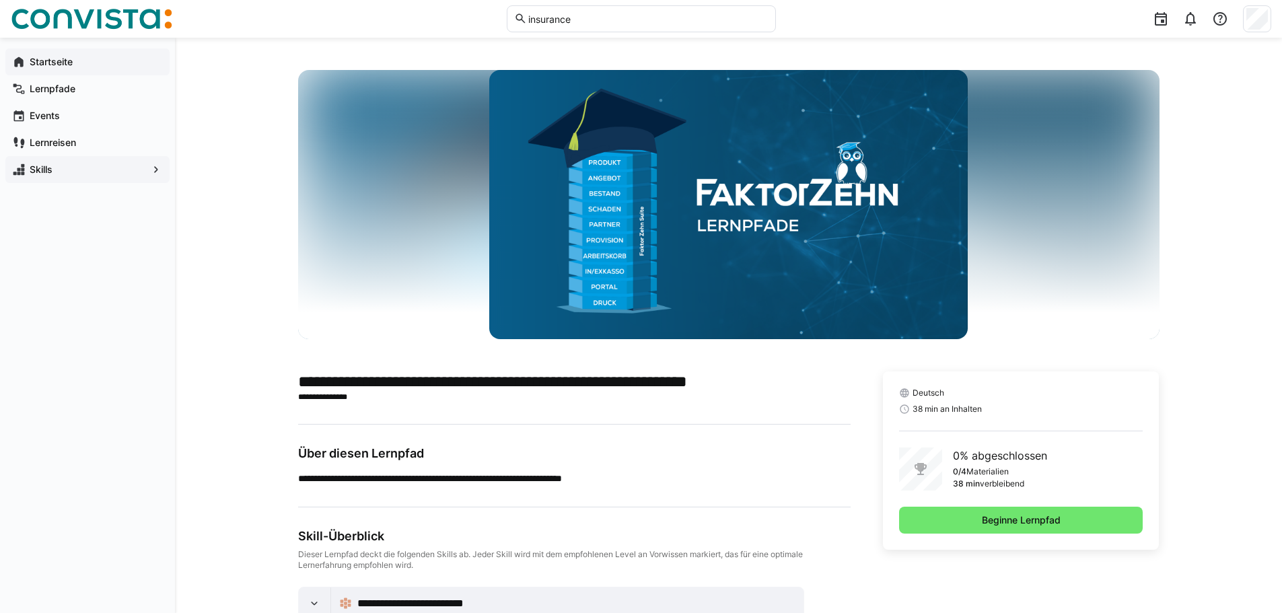
click at [0, 0] on app-navigation-label "Startseite" at bounding box center [0, 0] width 0 height 0
